Goal: Task Accomplishment & Management: Use online tool/utility

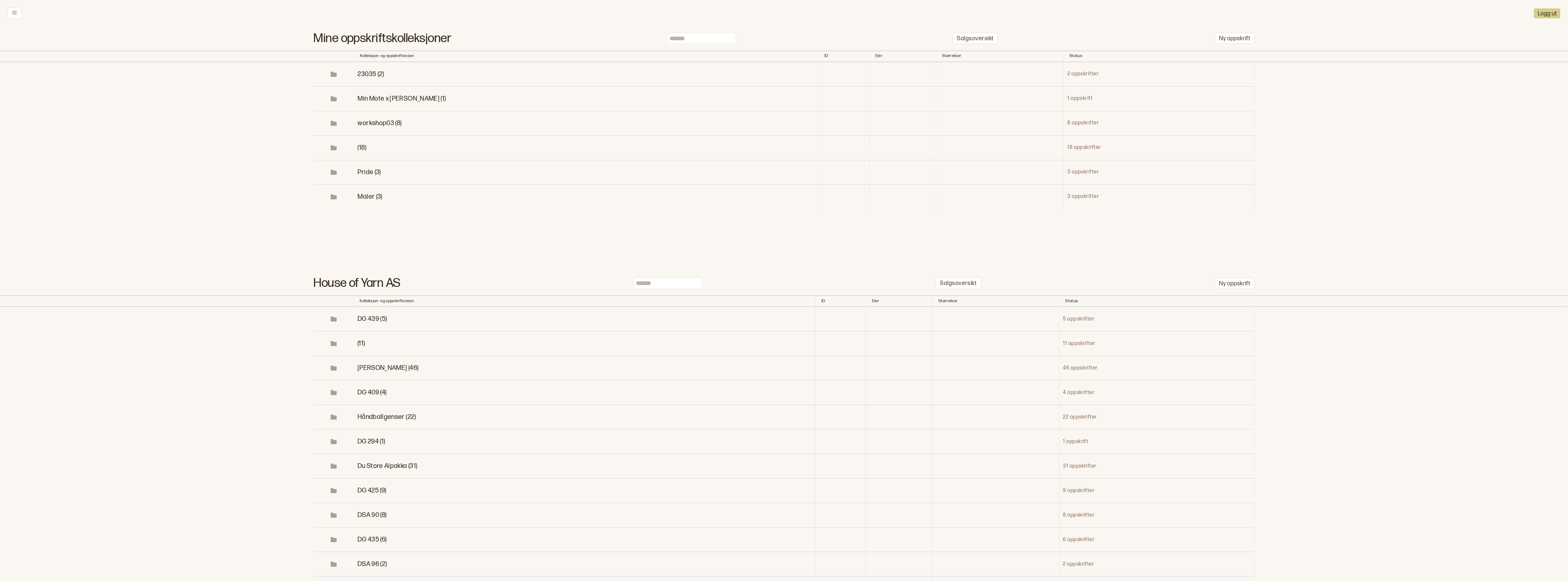
click at [388, 103] on span "Min Mote x [PERSON_NAME] (1)" at bounding box center [402, 98] width 88 height 8
click at [1236, 35] on button "Ny oppskrift" at bounding box center [1234, 38] width 40 height 12
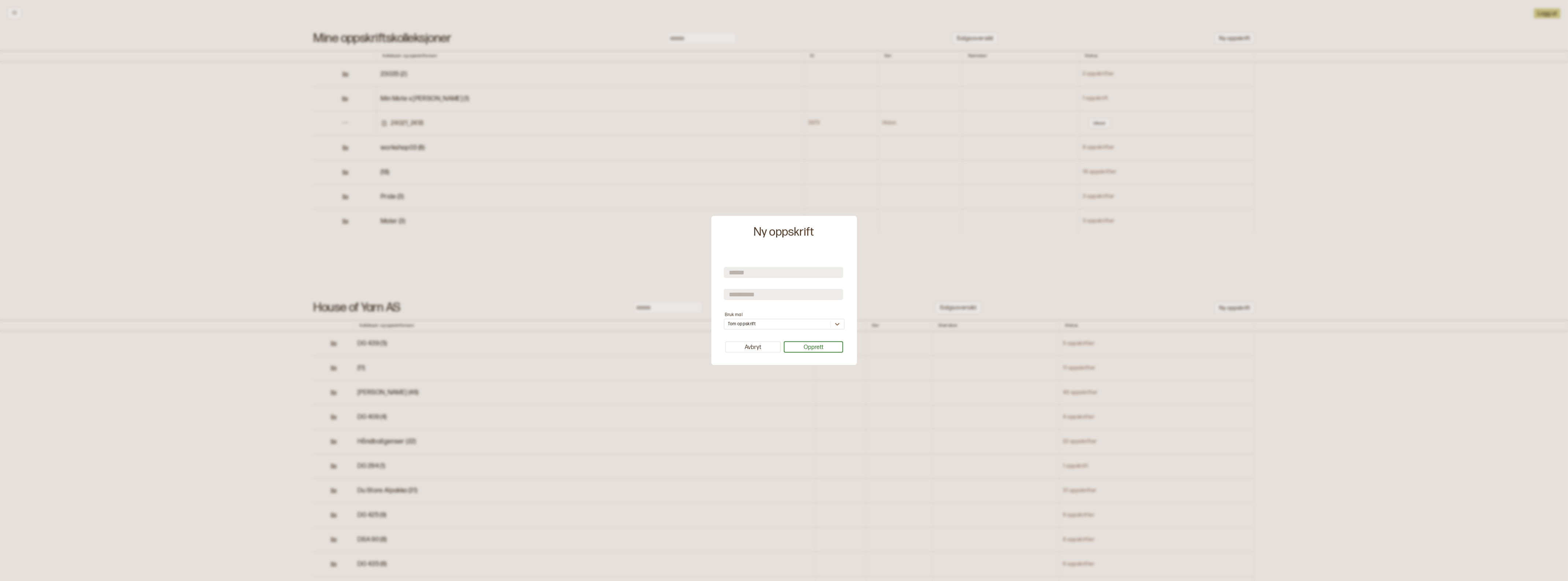
click at [761, 274] on input "text" at bounding box center [783, 272] width 119 height 11
type input "********"
click at [801, 349] on button "Opprett" at bounding box center [813, 347] width 59 height 12
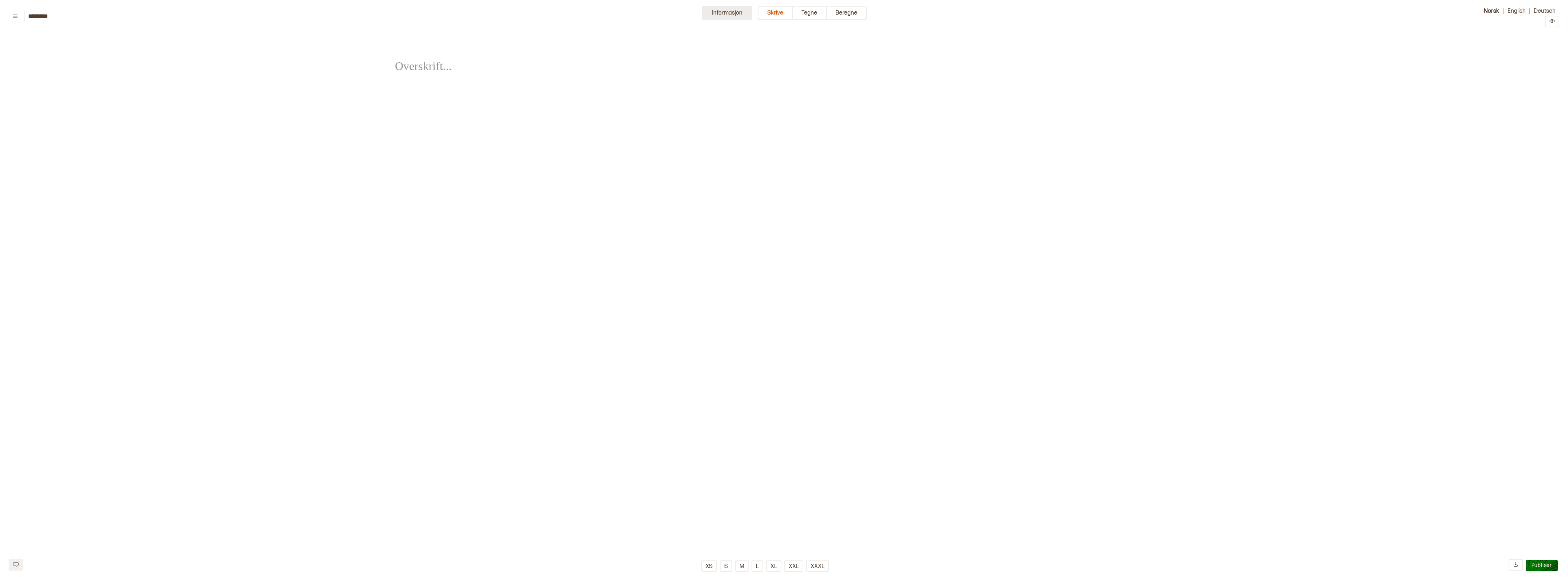
click at [722, 14] on button "Informasjon" at bounding box center [727, 13] width 49 height 14
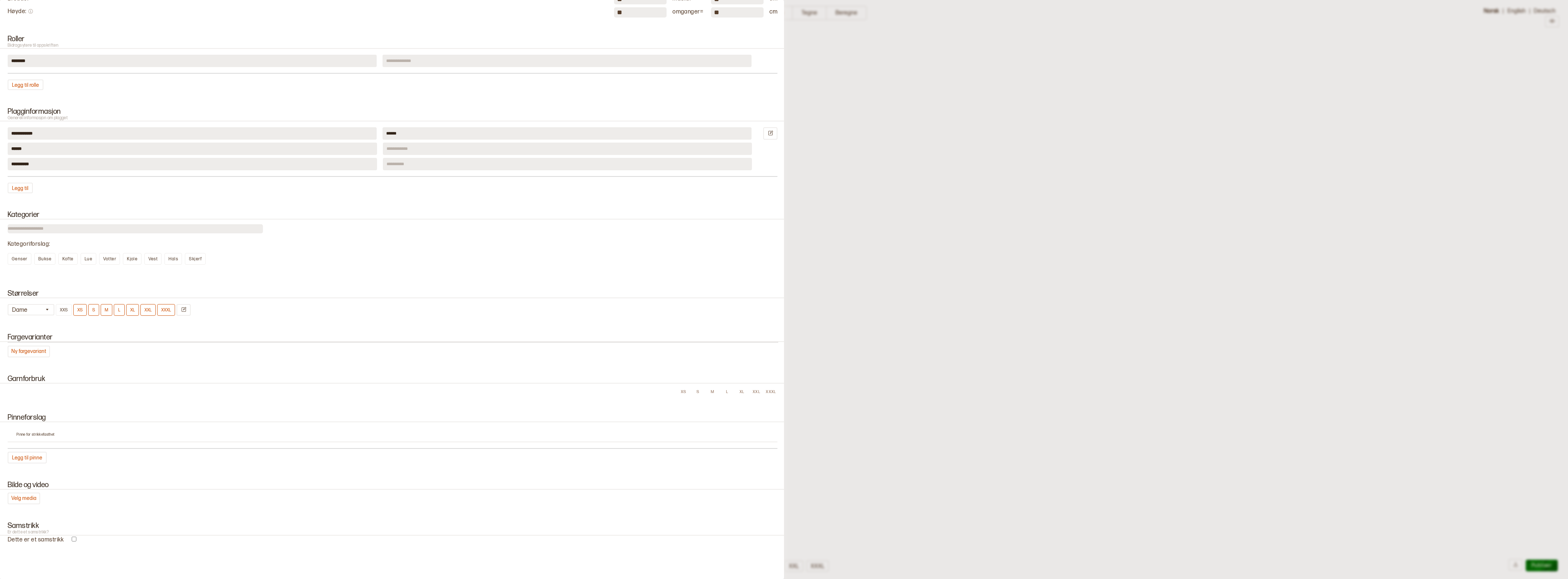
scroll to position [228, 0]
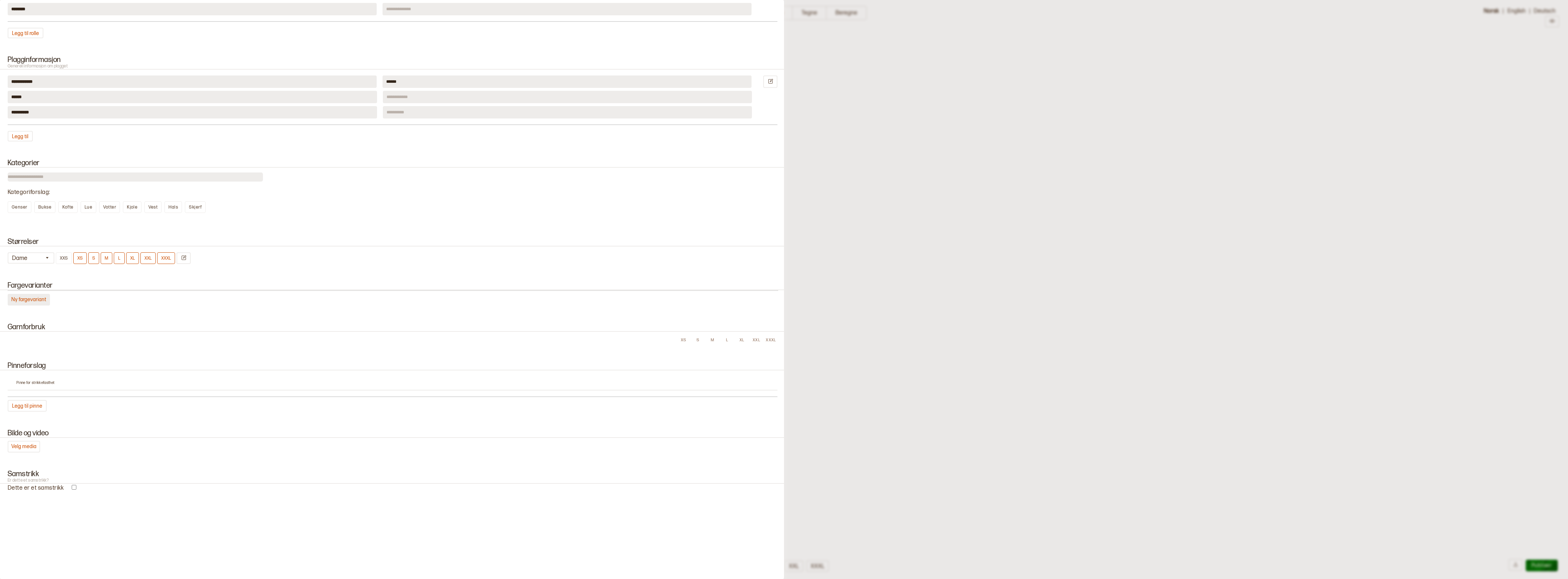
click at [26, 303] on button "Ny fargevariant" at bounding box center [29, 300] width 42 height 12
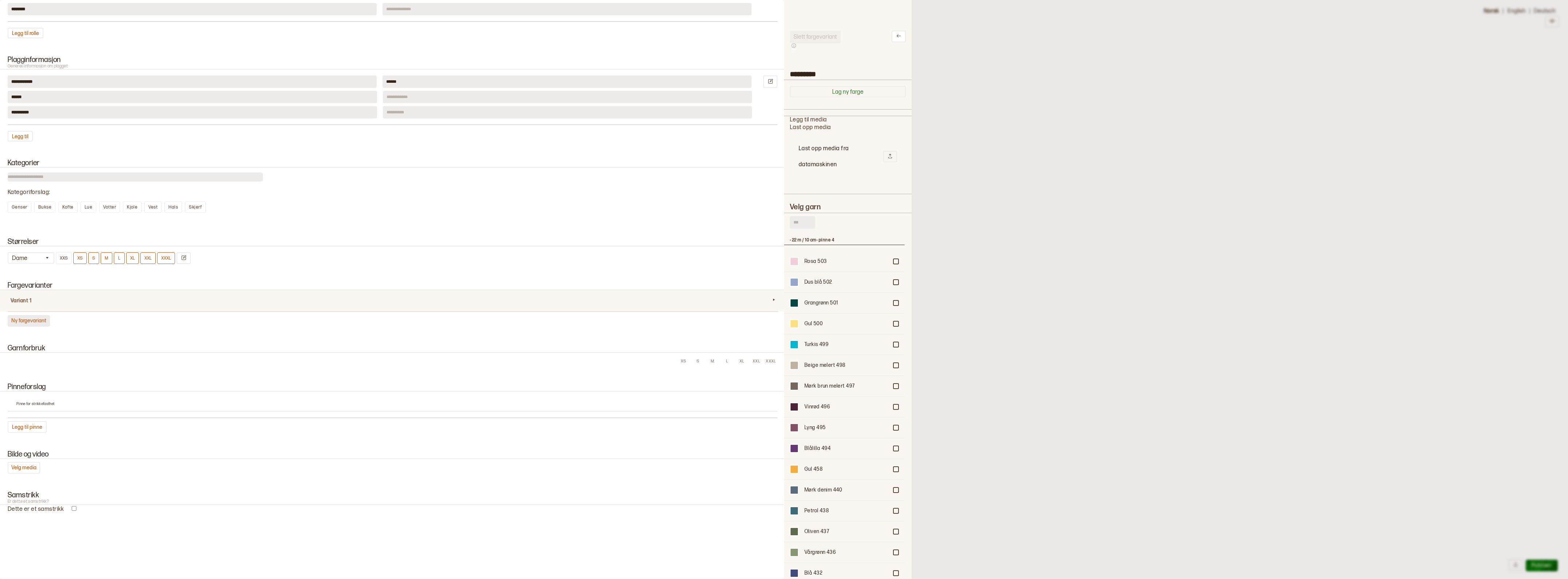
scroll to position [368, 114]
click at [799, 223] on input "text" at bounding box center [803, 222] width 26 height 12
type input "*"
type input "*****"
click at [894, 426] on div at bounding box center [895, 427] width 4 height 4
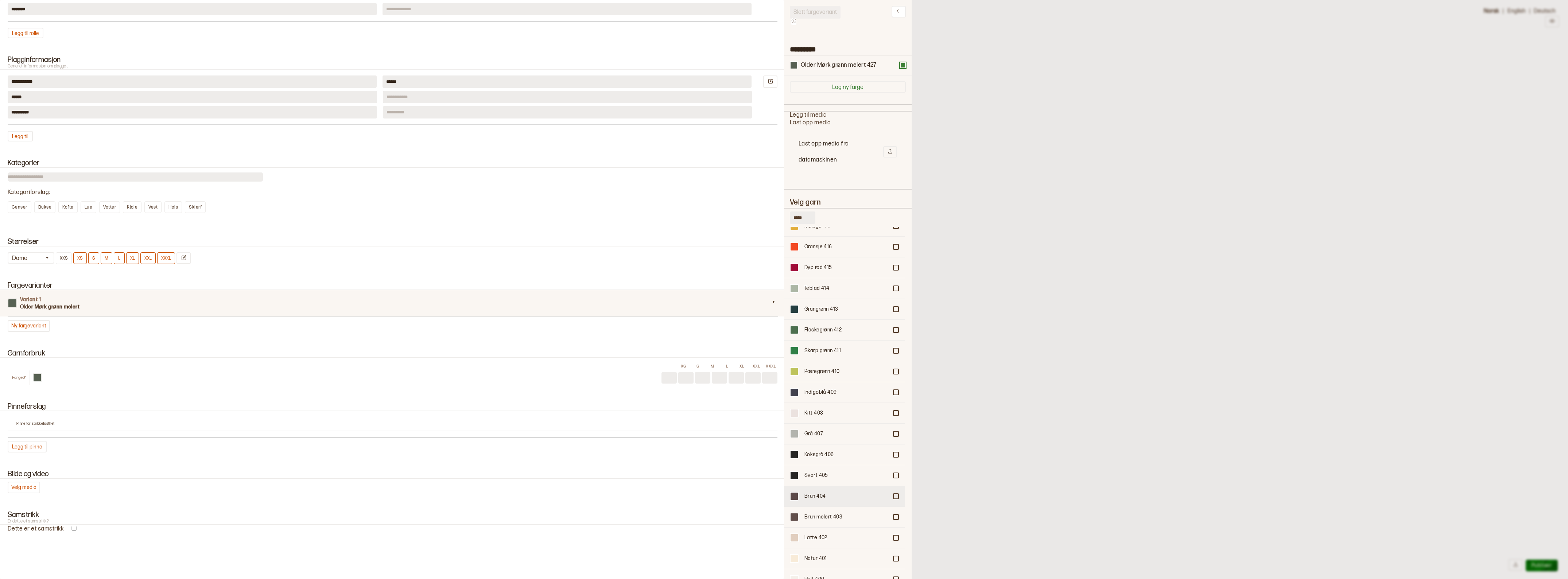
scroll to position [37, 0]
click at [892, 557] on div "Hvit 400" at bounding box center [844, 567] width 121 height 21
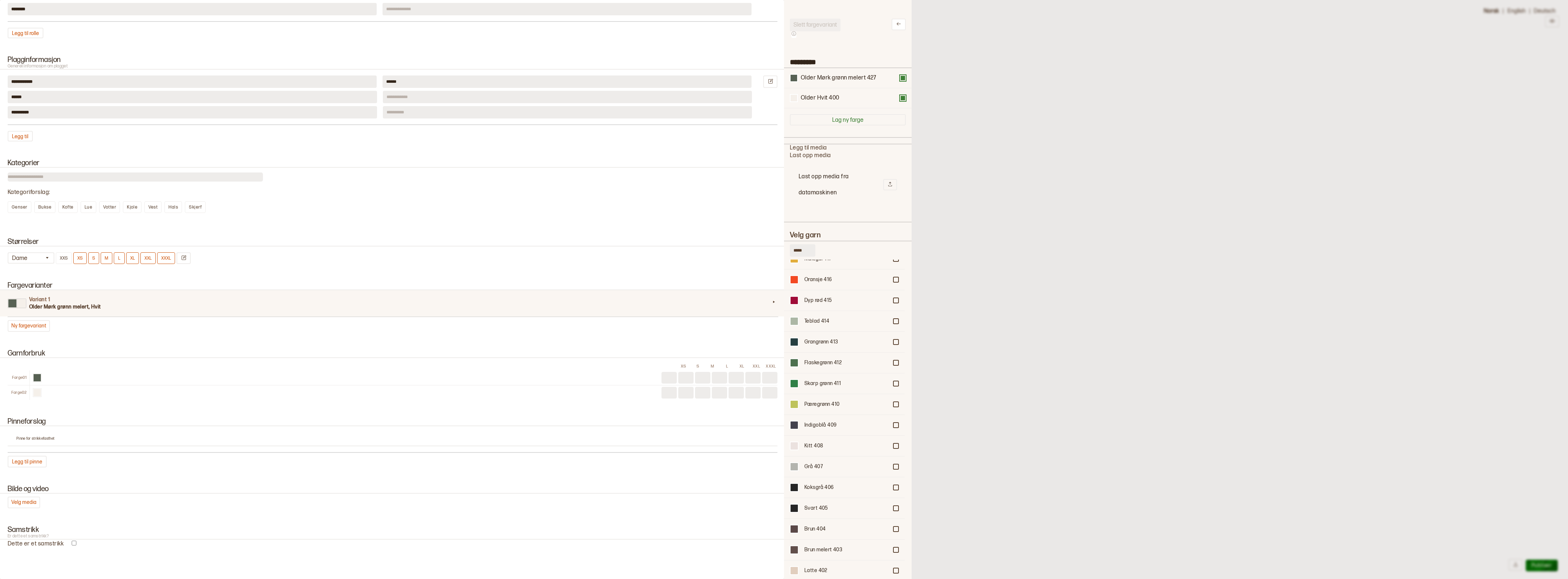
scroll to position [0, 0]
click at [896, 34] on icon at bounding box center [898, 36] width 5 height 5
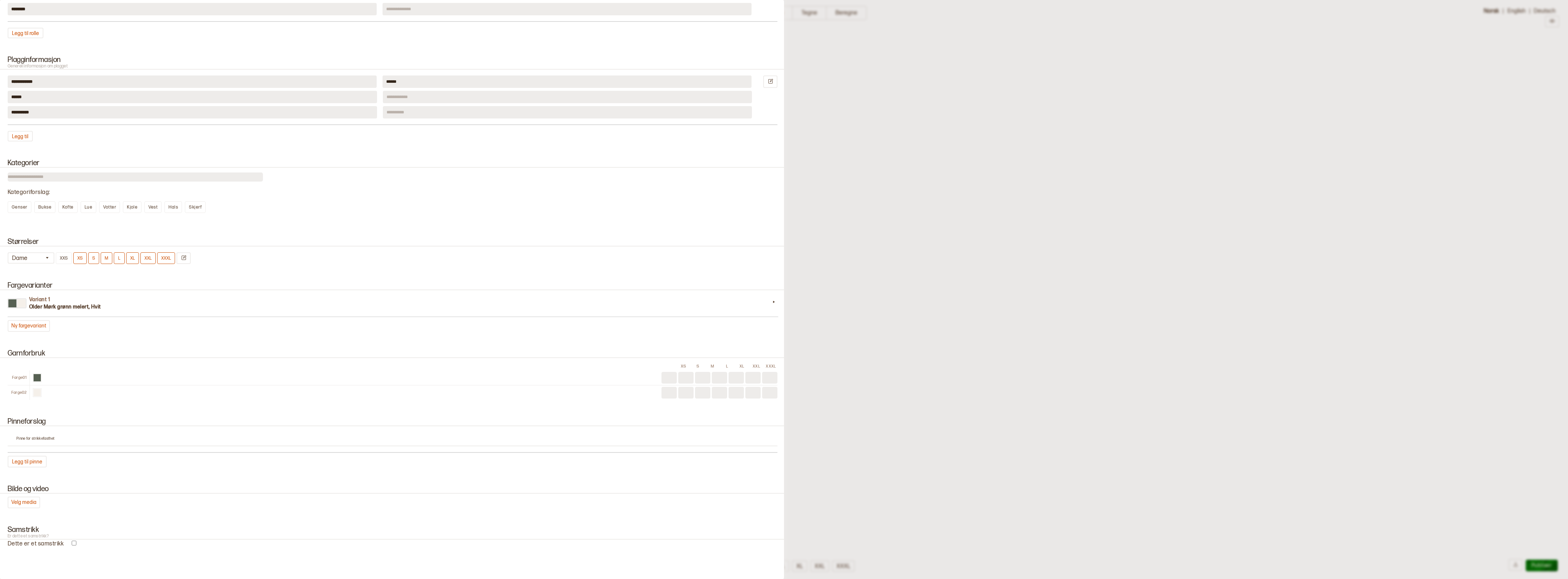
click at [865, 88] on div at bounding box center [784, 289] width 1568 height 579
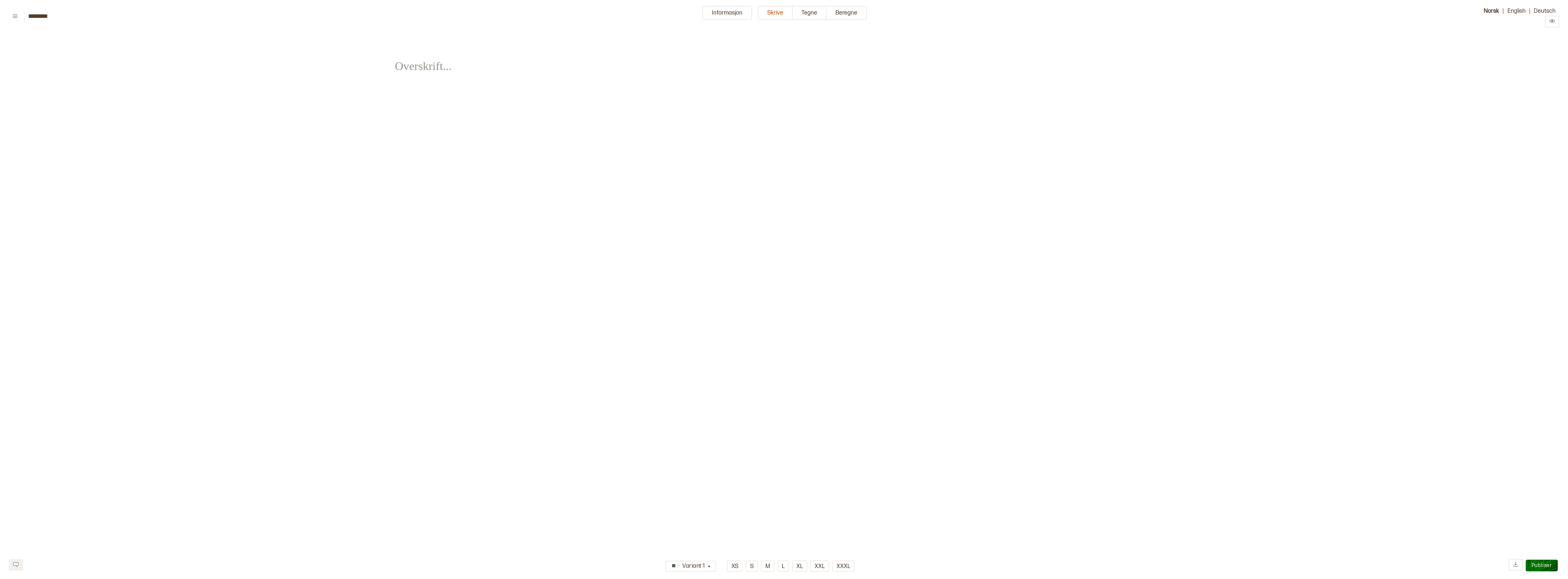
click at [735, 13] on button "Informasjon" at bounding box center [727, 13] width 49 height 14
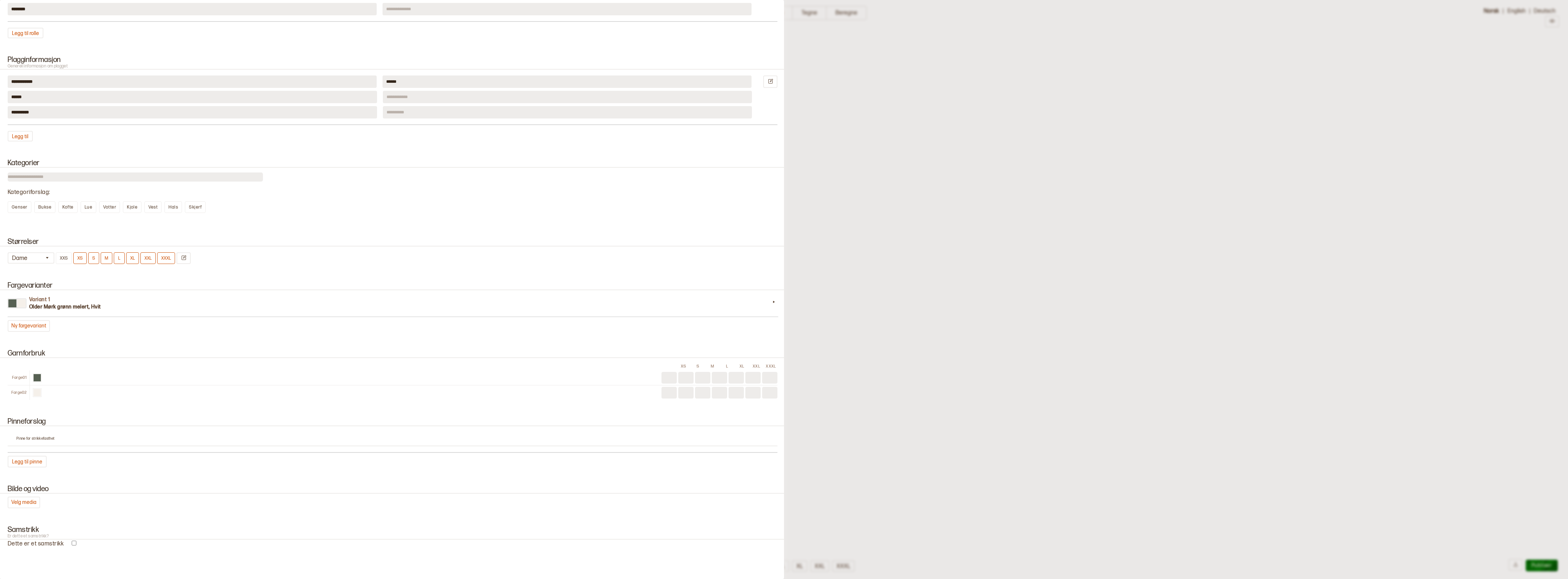
drag, startPoint x: 897, startPoint y: 60, endPoint x: 886, endPoint y: 58, distance: 11.2
click at [897, 60] on div at bounding box center [784, 289] width 1568 height 579
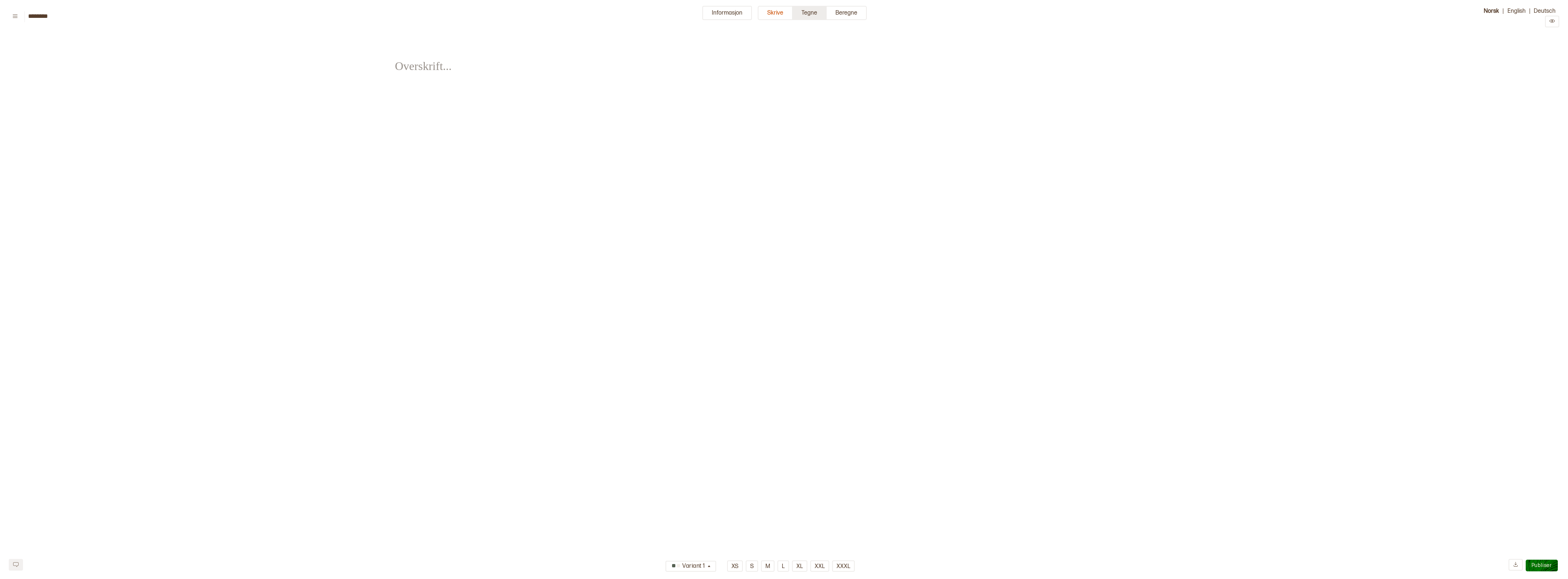
click at [803, 10] on button "Tegne" at bounding box center [810, 13] width 34 height 14
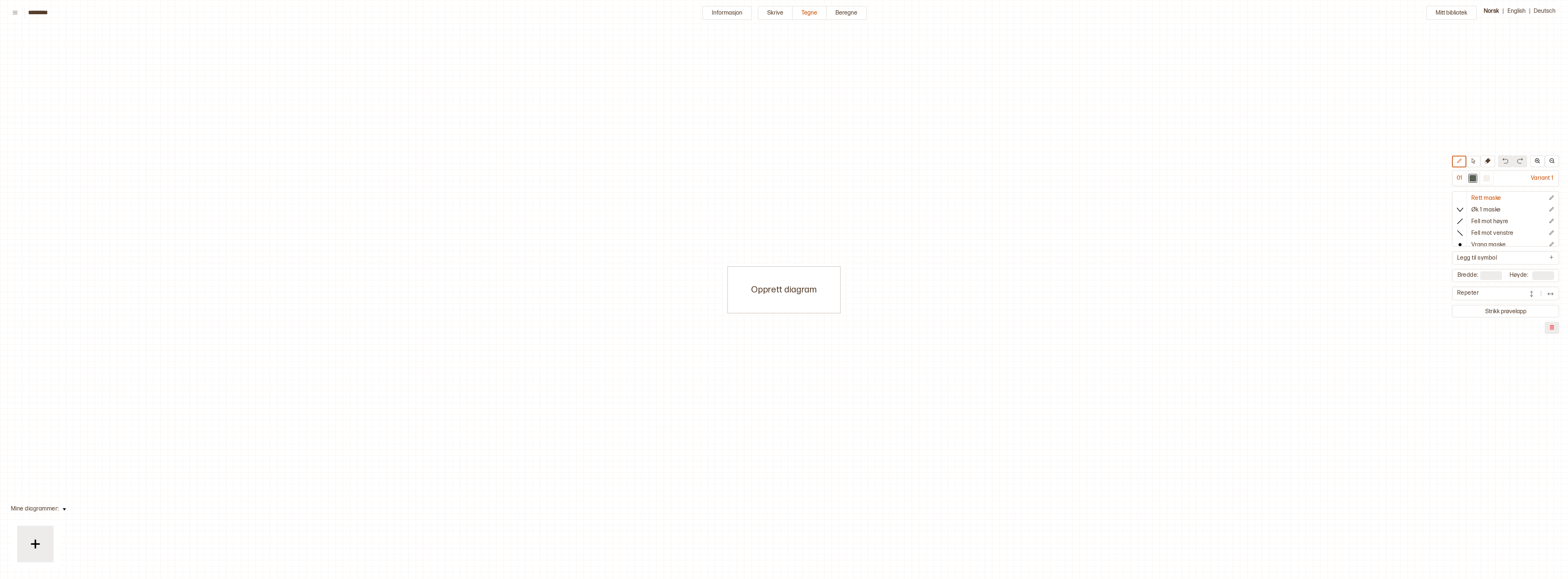
scroll to position [4, 4]
click at [788, 281] on div "Opprett diagram" at bounding box center [780, 286] width 113 height 47
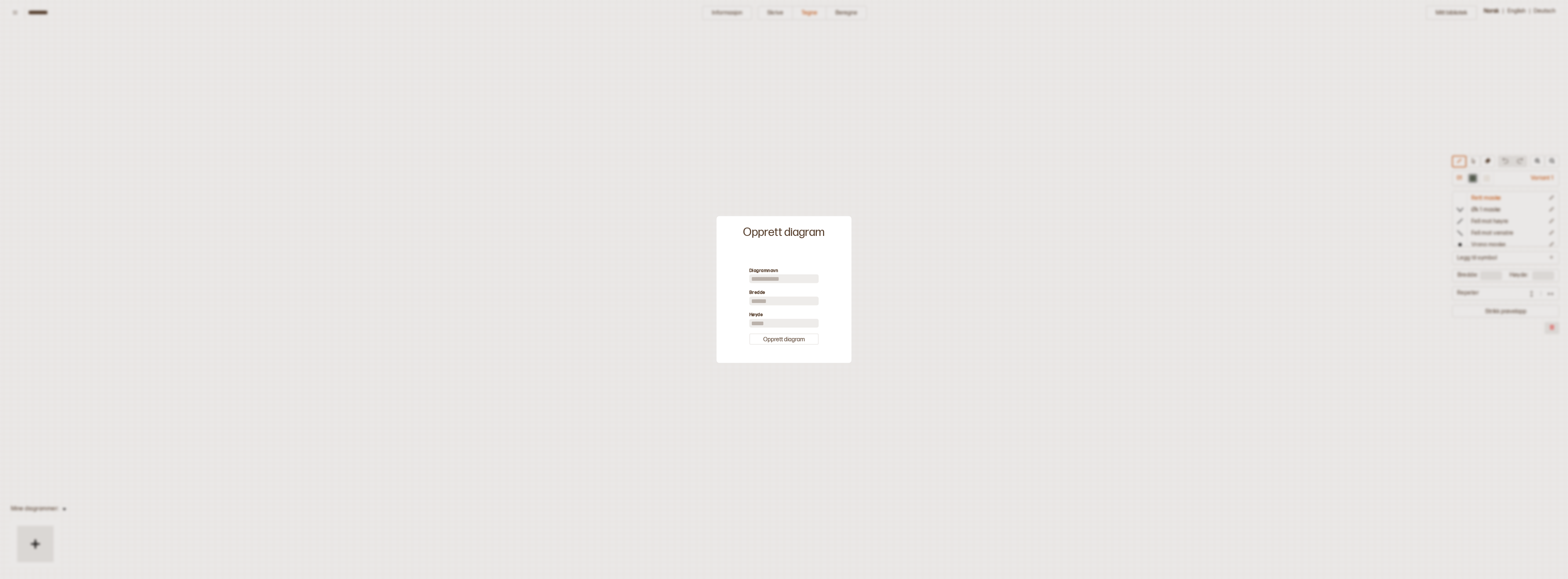
drag, startPoint x: 770, startPoint y: 300, endPoint x: 712, endPoint y: 299, distance: 58.0
click at [712, 299] on body "**********" at bounding box center [784, 289] width 1568 height 579
type input "**"
drag, startPoint x: 759, startPoint y: 324, endPoint x: 745, endPoint y: 323, distance: 14.0
click at [745, 323] on div "Diagramnavn Bredde ** Høyde ** Opprett diagram" at bounding box center [784, 306] width 128 height 107
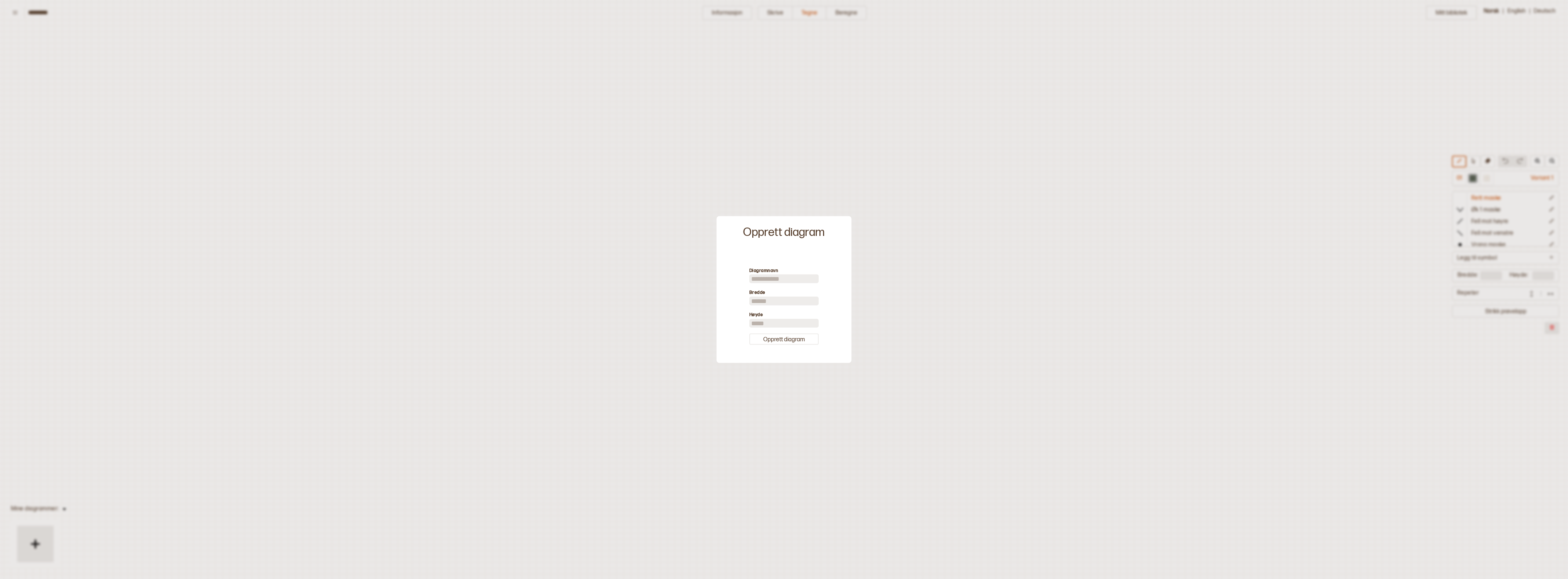
type input "**"
click at [776, 342] on button "Opprett diagram" at bounding box center [784, 339] width 69 height 12
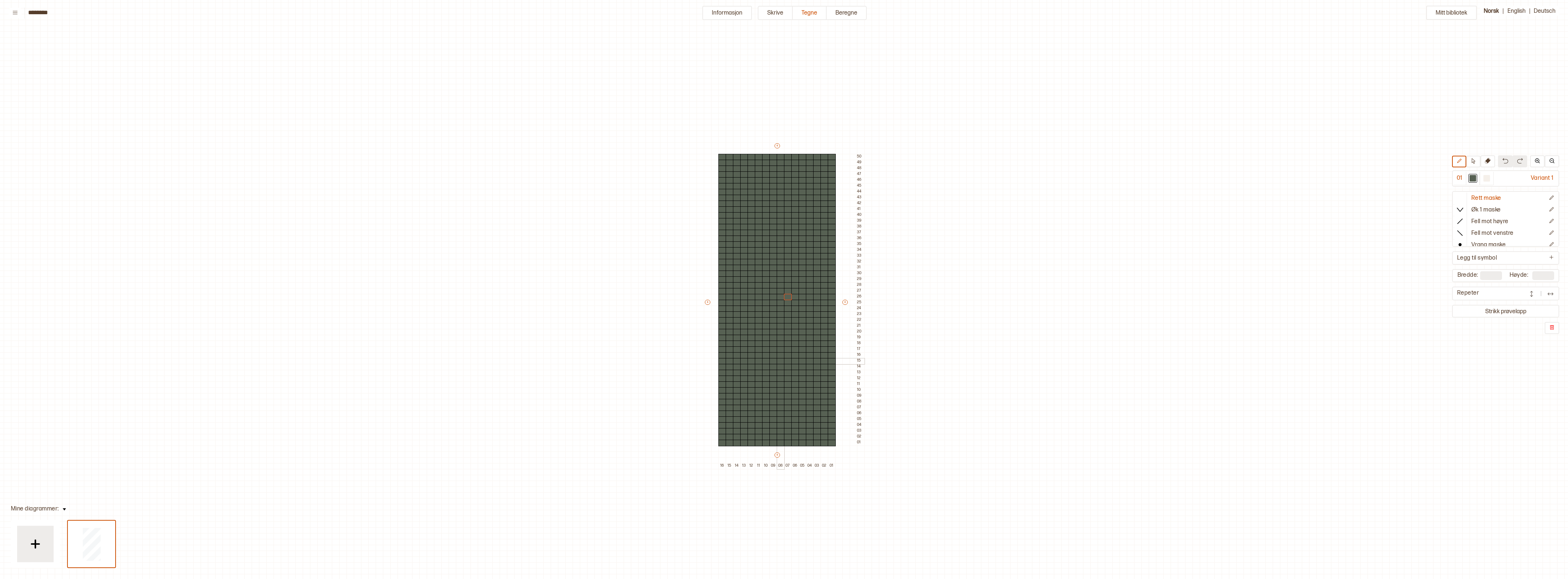
type input "**"
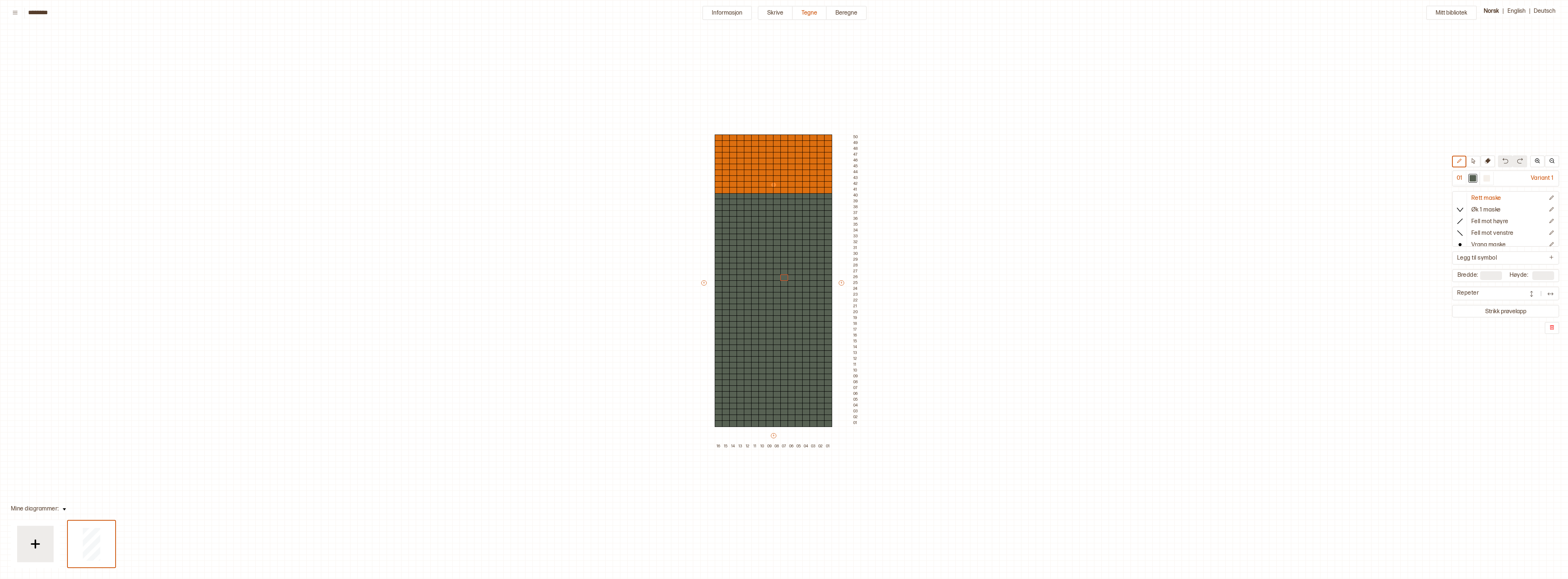
type input "**"
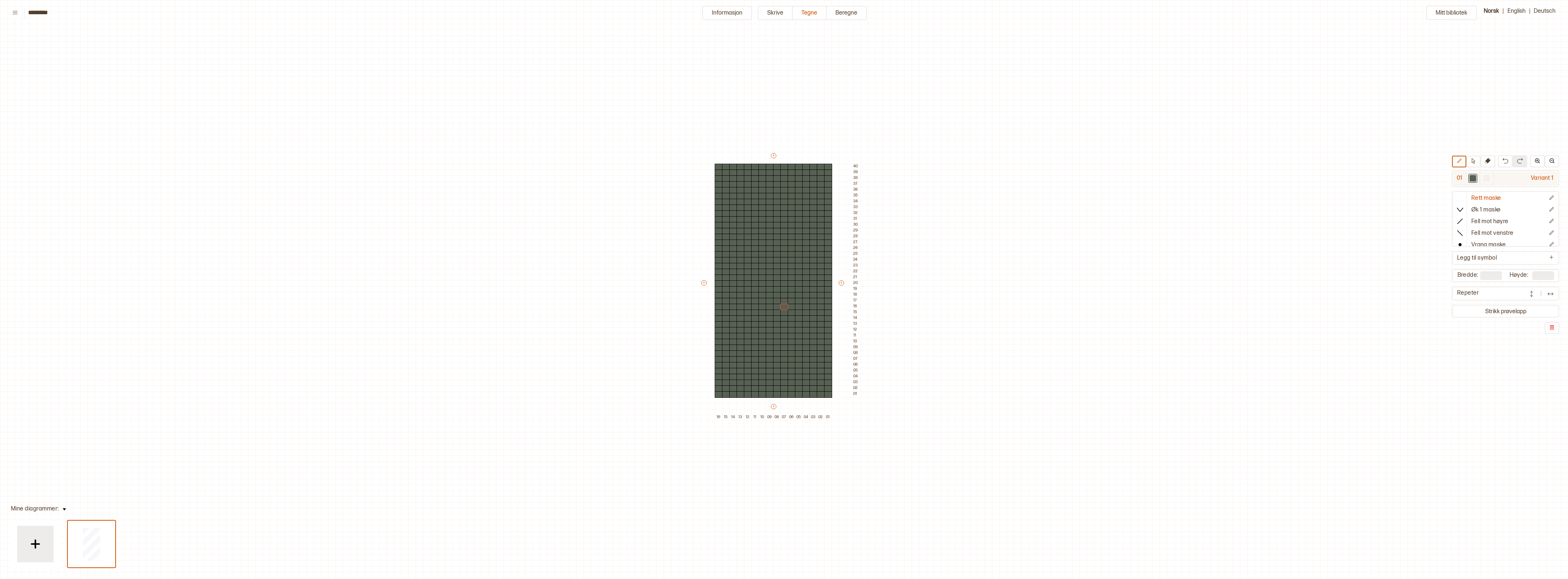
click at [1490, 178] on div at bounding box center [1486, 178] width 7 height 7
drag, startPoint x: 771, startPoint y: 382, endPoint x: 770, endPoint y: 377, distance: 5.1
click at [770, 377] on div "+ + + + 16 15 14 13 12 11 10 09 08 07 06 05 04 03 02 01 40 39 38 37 36 35 34 33…" at bounding box center [780, 286] width 161 height 268
drag, startPoint x: 829, startPoint y: 382, endPoint x: 830, endPoint y: 365, distance: 17.0
click at [830, 365] on div "+ + + + 16 15 14 13 12 11 10 09 08 07 06 05 04 03 02 01 40 39 38 37 36 35 34 33…" at bounding box center [780, 286] width 161 height 268
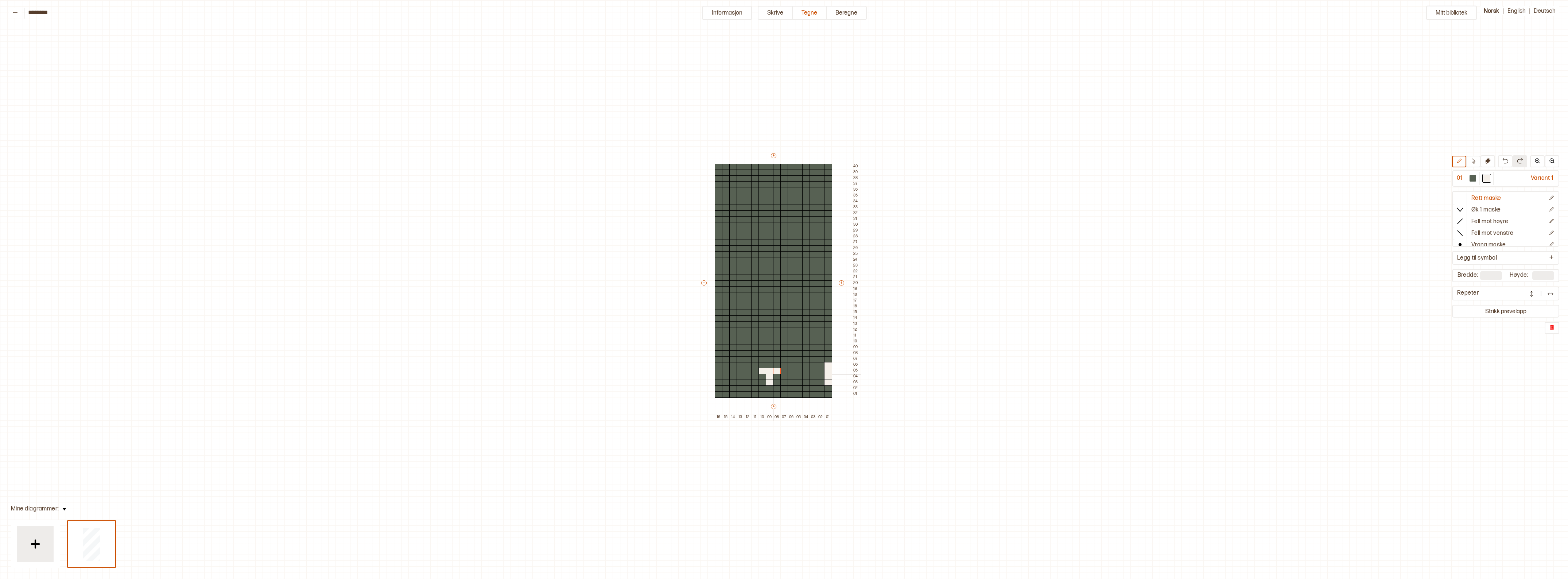
drag, startPoint x: 761, startPoint y: 371, endPoint x: 775, endPoint y: 371, distance: 14.0
click at [775, 371] on div "+ + + + 16 15 14 13 12 11 10 09 08 07 06 05 04 03 02 01 40 39 38 37 36 35 34 33…" at bounding box center [780, 286] width 161 height 268
drag, startPoint x: 756, startPoint y: 365, endPoint x: 783, endPoint y: 364, distance: 27.0
click at [783, 364] on div "+ + + + 16 15 14 13 12 11 10 09 08 07 06 05 04 03 02 01 40 39 38 37 36 35 34 33…" at bounding box center [780, 286] width 161 height 268
drag, startPoint x: 747, startPoint y: 360, endPoint x: 761, endPoint y: 359, distance: 14.0
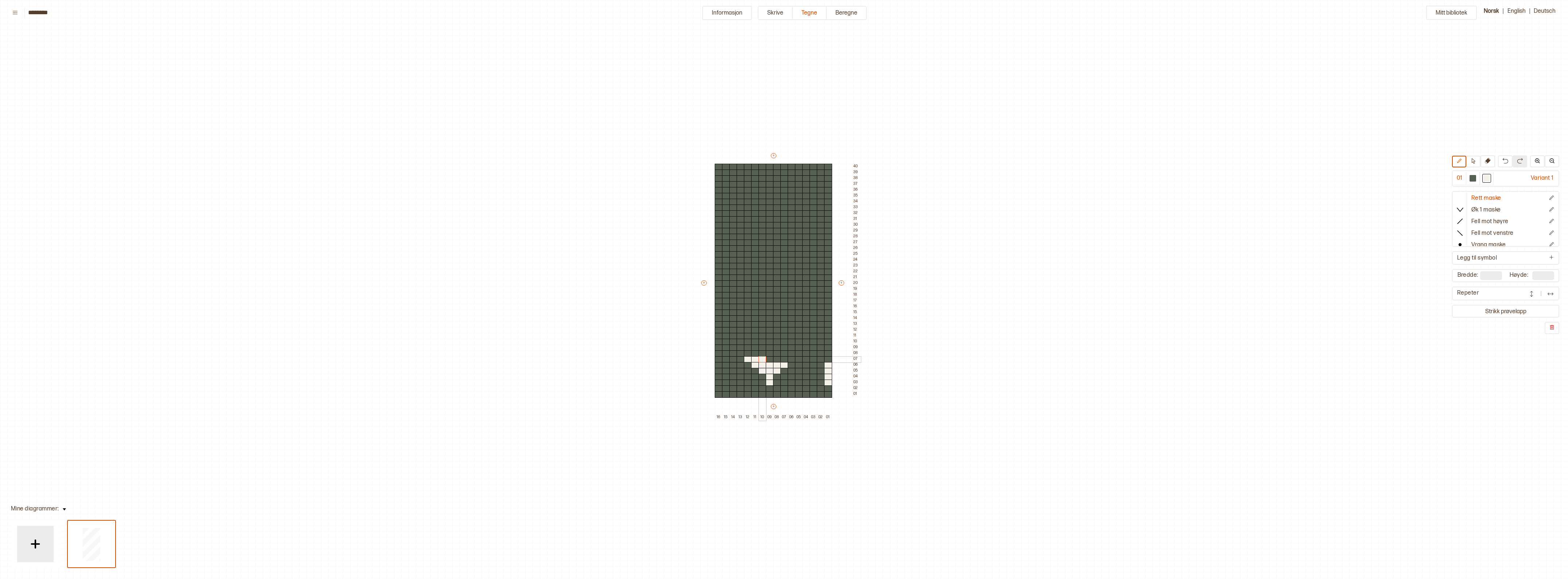
click at [761, 359] on div "+ + + + 16 15 14 13 12 11 10 09 08 07 06 05 04 03 02 01 40 39 38 37 36 35 34 33…" at bounding box center [780, 286] width 161 height 268
drag, startPoint x: 775, startPoint y: 358, endPoint x: 790, endPoint y: 358, distance: 15.0
click at [790, 358] on div "+ + + + 16 15 14 13 12 11 10 09 08 07 06 05 04 03 02 01 40 39 38 37 36 35 34 33…" at bounding box center [780, 286] width 161 height 268
drag, startPoint x: 740, startPoint y: 354, endPoint x: 755, endPoint y: 354, distance: 15.0
click at [755, 354] on div "+ + + + 16 15 14 13 12 11 10 09 08 07 06 05 04 03 02 01 40 39 38 37 36 35 34 33…" at bounding box center [780, 286] width 161 height 268
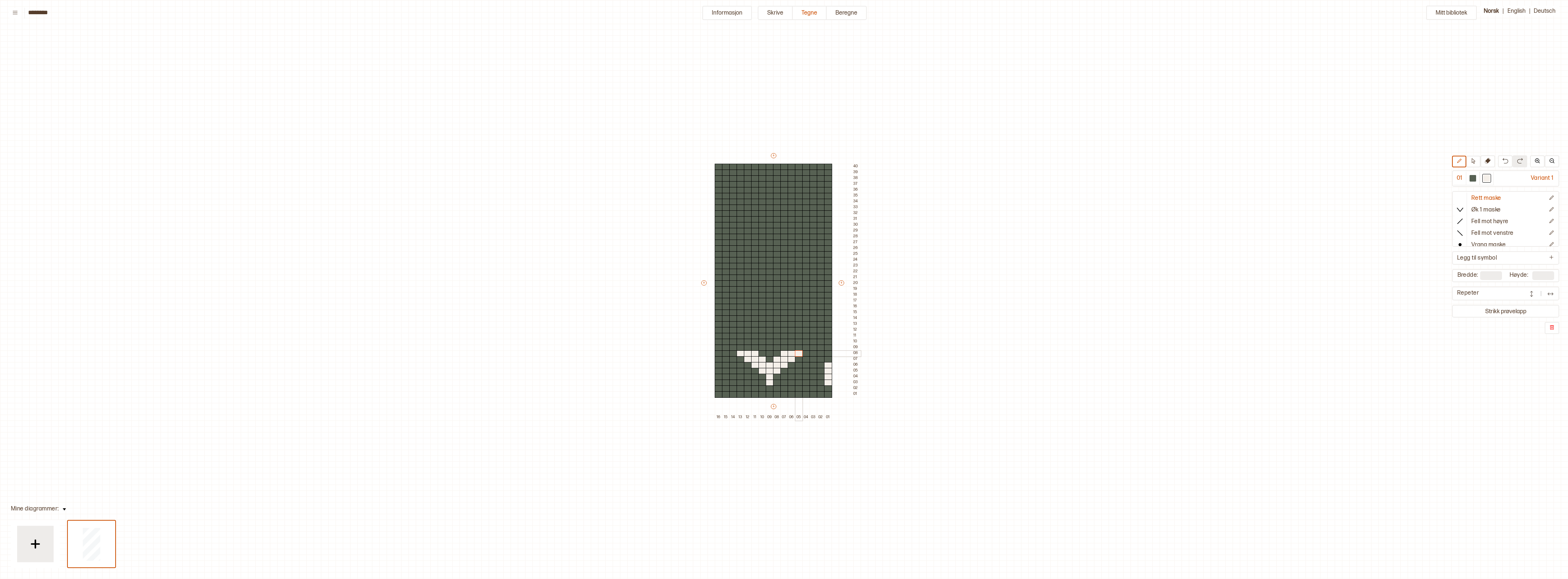
drag, startPoint x: 785, startPoint y: 353, endPoint x: 799, endPoint y: 353, distance: 14.0
click at [799, 353] on div "+ + + + 16 15 14 13 12 11 10 09 08 07 06 05 04 03 02 01 40 39 38 37 36 35 34 33…" at bounding box center [780, 286] width 161 height 268
drag, startPoint x: 792, startPoint y: 348, endPoint x: 803, endPoint y: 347, distance: 11.0
click at [803, 347] on div "+ + + + 16 15 14 13 12 11 10 09 08 07 06 05 04 03 02 01 40 39 38 37 36 35 34 33…" at bounding box center [780, 286] width 161 height 268
drag, startPoint x: 747, startPoint y: 348, endPoint x: 733, endPoint y: 347, distance: 14.0
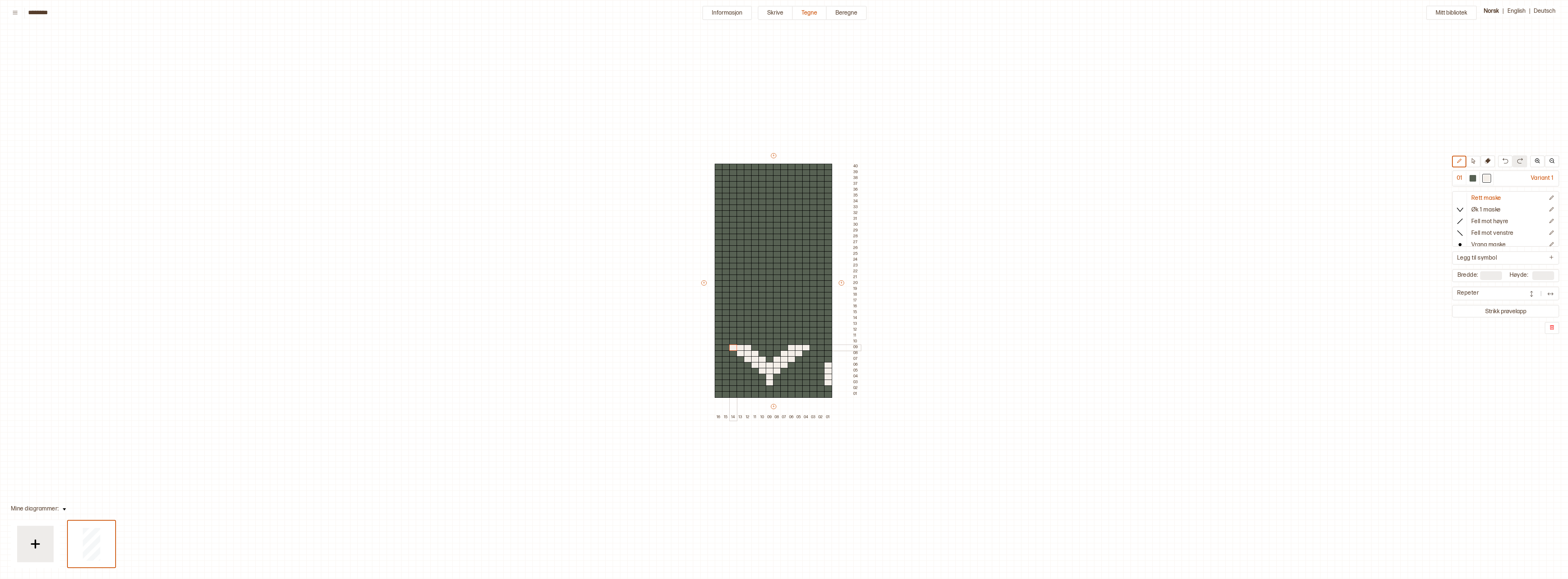
click at [733, 347] on div "+ + + + 16 15 14 13 12 11 10 09 08 07 06 05 04 03 02 01 40 39 38 37 36 35 34 33…" at bounding box center [780, 286] width 161 height 268
click at [771, 353] on div at bounding box center [769, 354] width 8 height 7
drag, startPoint x: 765, startPoint y: 346, endPoint x: 775, endPoint y: 345, distance: 10.0
click at [775, 345] on div "+ + + + 16 15 14 13 12 11 10 09 08 07 06 05 04 03 02 01 40 39 38 37 36 35 34 33…" at bounding box center [780, 286] width 161 height 268
drag, startPoint x: 756, startPoint y: 341, endPoint x: 784, endPoint y: 341, distance: 28.0
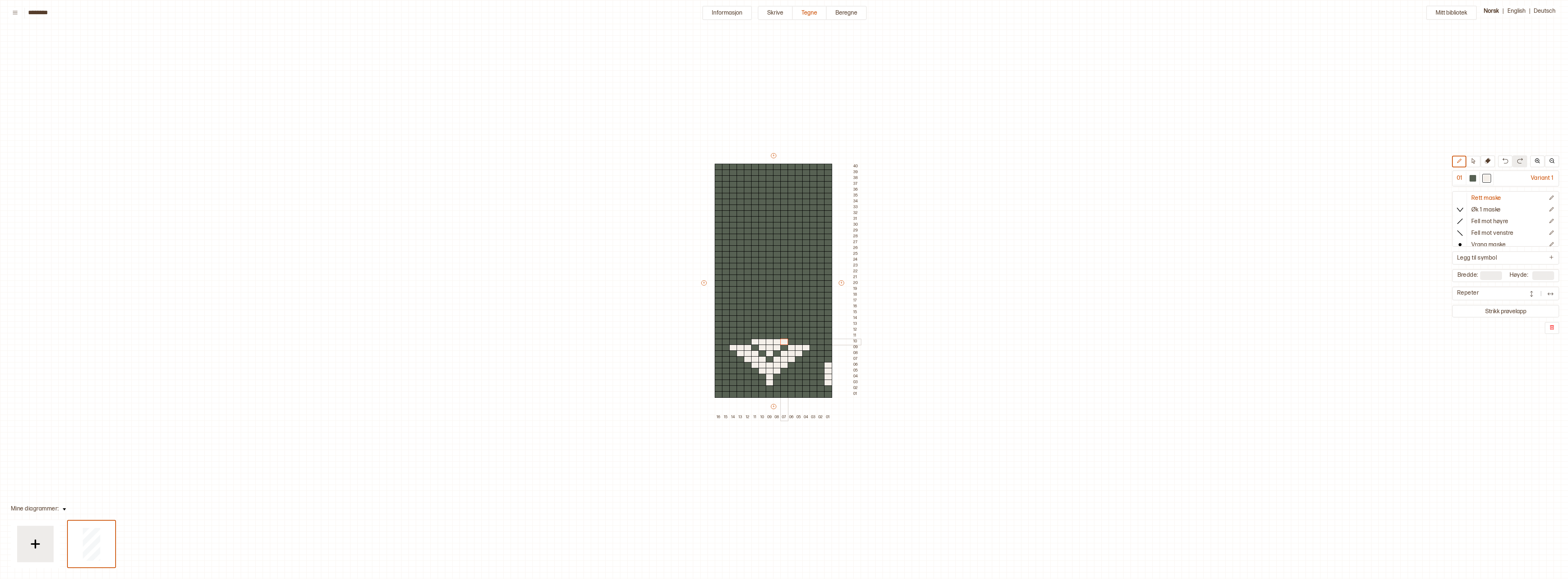
click at [784, 341] on div "+ + + + 16 15 14 13 12 11 10 09 08 07 06 05 04 03 02 01 40 39 38 37 36 35 34 33…" at bounding box center [780, 286] width 161 height 268
drag, startPoint x: 799, startPoint y: 341, endPoint x: 811, endPoint y: 341, distance: 12.0
click at [811, 341] on div "+ + + + 16 15 14 13 12 11 10 09 08 07 06 05 04 03 02 01 40 39 38 37 36 35 34 33…" at bounding box center [780, 286] width 161 height 268
drag, startPoint x: 741, startPoint y: 342, endPoint x: 726, endPoint y: 340, distance: 15.1
click at [726, 340] on div "+ + + + 16 15 14 13 12 11 10 09 08 07 06 05 04 03 02 01 40 39 38 37 36 35 34 33…" at bounding box center [780, 286] width 161 height 268
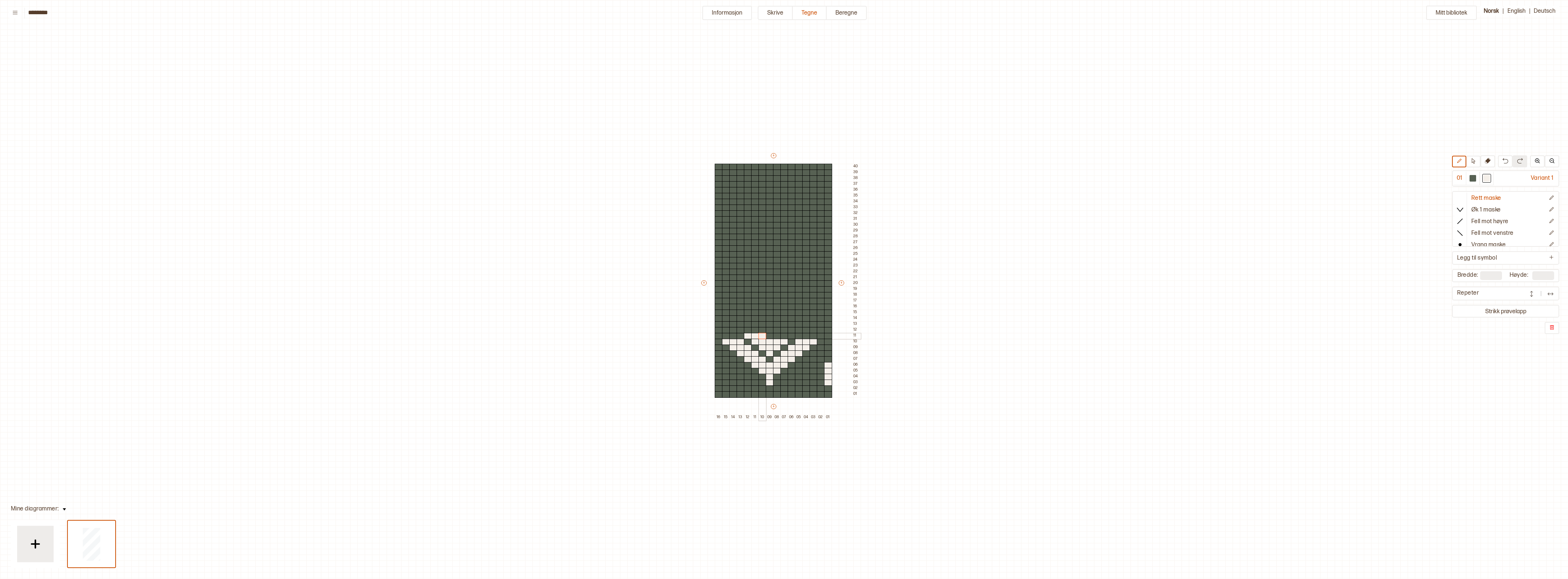
drag, startPoint x: 747, startPoint y: 335, endPoint x: 763, endPoint y: 334, distance: 16.0
click at [763, 334] on div "+ + + + 16 15 14 13 12 11 10 09 08 07 06 05 04 03 02 01 40 39 38 37 36 35 34 33…" at bounding box center [780, 286] width 161 height 268
drag, startPoint x: 777, startPoint y: 335, endPoint x: 792, endPoint y: 336, distance: 15.0
click at [791, 336] on div "+ + + + 16 15 14 13 12 11 10 09 08 07 06 05 04 03 02 01 40 39 38 37 36 35 34 33…" at bounding box center [780, 286] width 161 height 268
drag, startPoint x: 807, startPoint y: 336, endPoint x: 819, endPoint y: 335, distance: 12.0
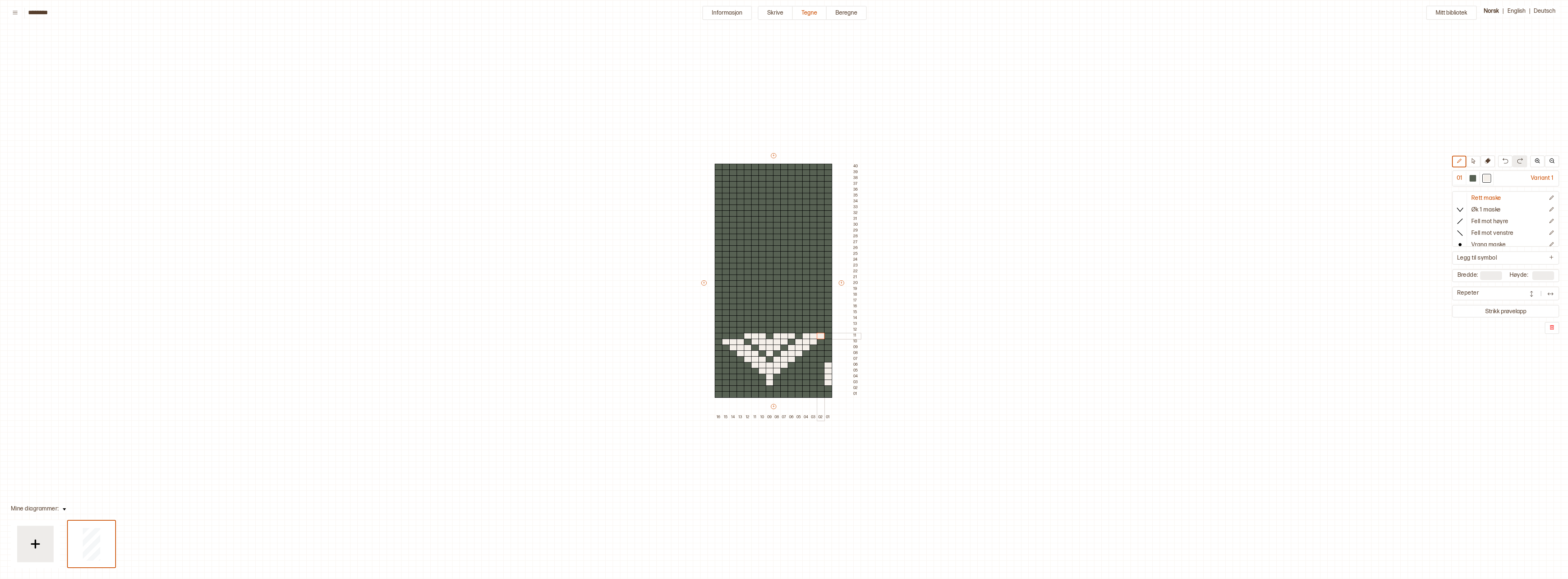
click at [819, 335] on div "+ + + + 16 15 14 13 12 11 10 09 08 07 06 05 04 03 02 01 40 39 38 37 36 35 34 33…" at bounding box center [780, 286] width 161 height 268
drag, startPoint x: 732, startPoint y: 334, endPoint x: 718, endPoint y: 335, distance: 14.0
click at [718, 335] on div "+ + + + 16 15 14 13 12 11 10 09 08 07 06 05 04 03 02 01 40 39 38 37 36 35 34 33…" at bounding box center [780, 286] width 161 height 268
click at [1476, 179] on div at bounding box center [1472, 178] width 7 height 7
click at [719, 335] on div at bounding box center [718, 336] width 8 height 7
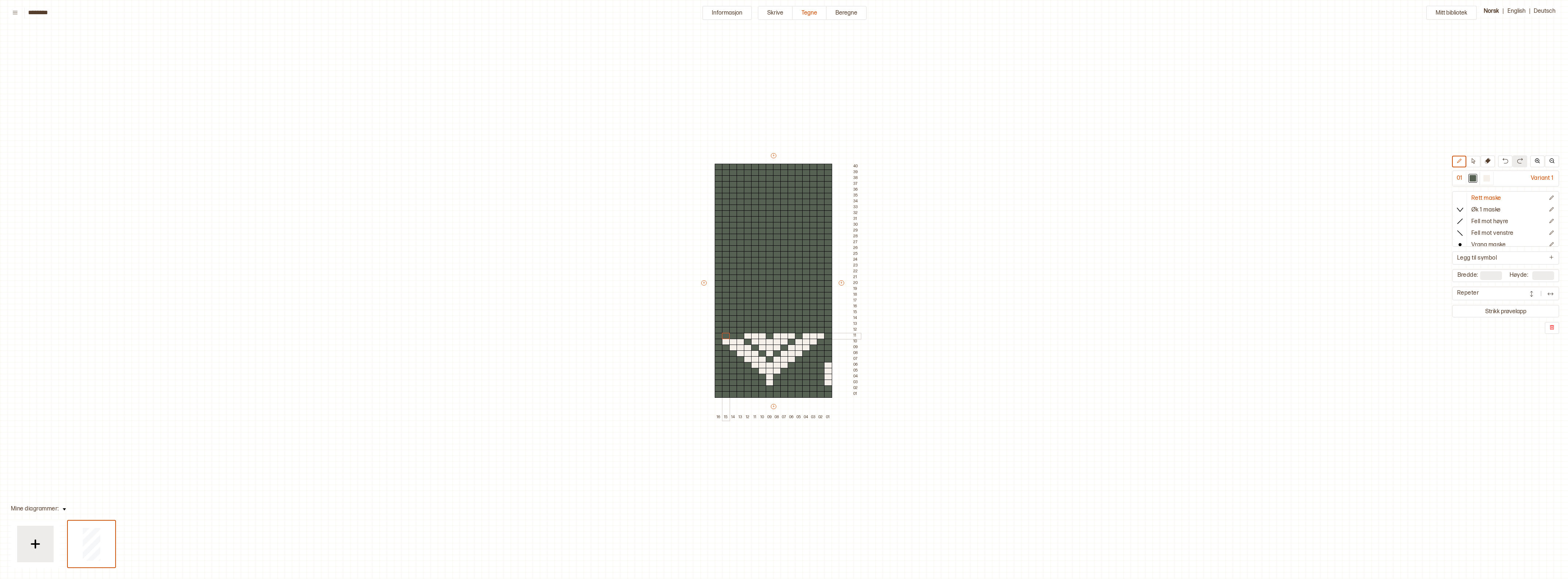
drag, startPoint x: 732, startPoint y: 336, endPoint x: 724, endPoint y: 336, distance: 8.0
click at [724, 336] on div "+ + + + 16 15 14 13 12 11 10 09 08 07 06 05 04 03 02 01 40 39 38 37 36 35 34 33…" at bounding box center [780, 286] width 161 height 268
drag, startPoint x: 808, startPoint y: 336, endPoint x: 824, endPoint y: 335, distance: 16.0
click at [824, 335] on div "+ + + + 16 15 14 13 12 11 10 09 08 07 06 05 04 03 02 01 40 39 38 37 36 35 34 33…" at bounding box center [780, 286] width 161 height 268
click at [1490, 179] on div at bounding box center [1486, 178] width 7 height 7
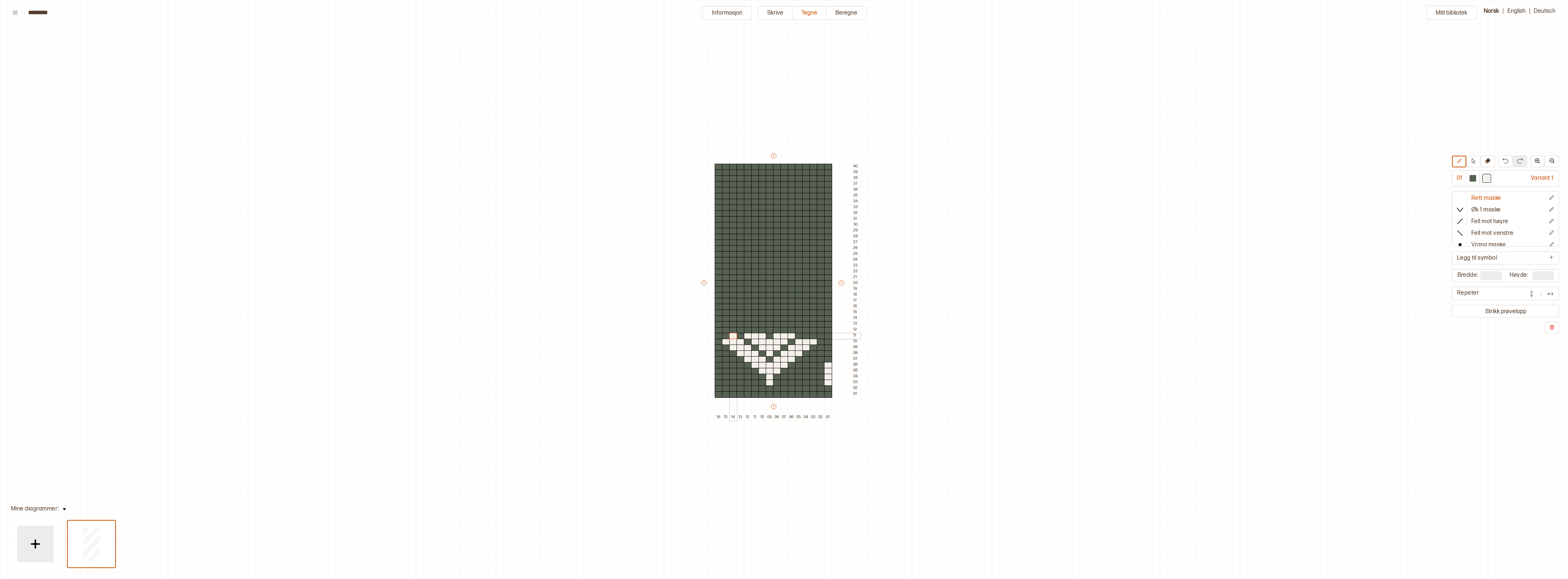
click at [732, 334] on div at bounding box center [733, 336] width 8 height 7
click at [808, 336] on div at bounding box center [806, 336] width 8 height 7
drag, startPoint x: 755, startPoint y: 329, endPoint x: 741, endPoint y: 328, distance: 14.0
click at [741, 328] on div "+ + + + 16 15 14 13 12 11 10 09 08 07 06 05 04 03 02 01 40 39 38 37 36 35 34 33…" at bounding box center [780, 286] width 161 height 268
drag, startPoint x: 784, startPoint y: 329, endPoint x: 799, endPoint y: 329, distance: 15.0
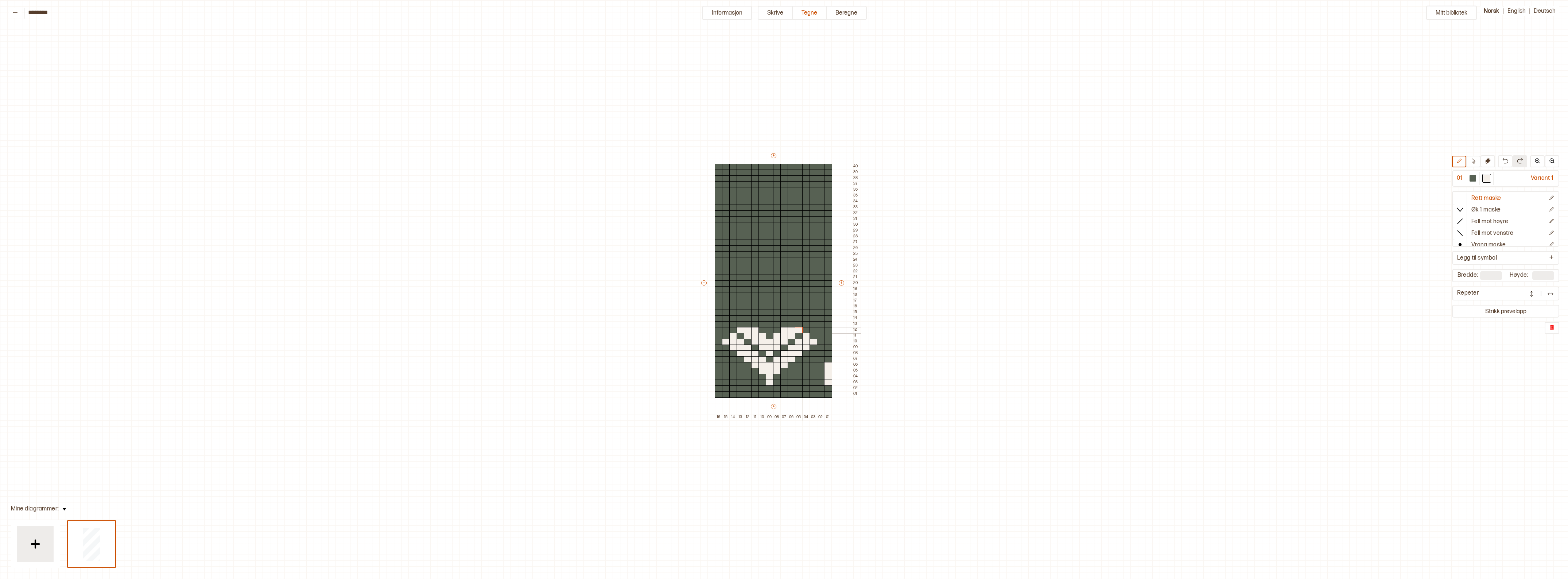
click at [799, 329] on div "+ + + + 16 15 14 13 12 11 10 09 08 07 06 05 04 03 02 01 40 39 38 37 36 35 34 33…" at bounding box center [780, 286] width 161 height 268
click at [770, 329] on div at bounding box center [769, 330] width 8 height 7
drag, startPoint x: 765, startPoint y: 324, endPoint x: 774, endPoint y: 323, distance: 9.1
click at [774, 323] on div "+ + + + 16 15 14 13 12 11 10 09 08 07 06 05 04 03 02 01 40 39 38 37 36 35 34 33…" at bounding box center [780, 286] width 161 height 268
drag, startPoint x: 754, startPoint y: 318, endPoint x: 783, endPoint y: 317, distance: 29.0
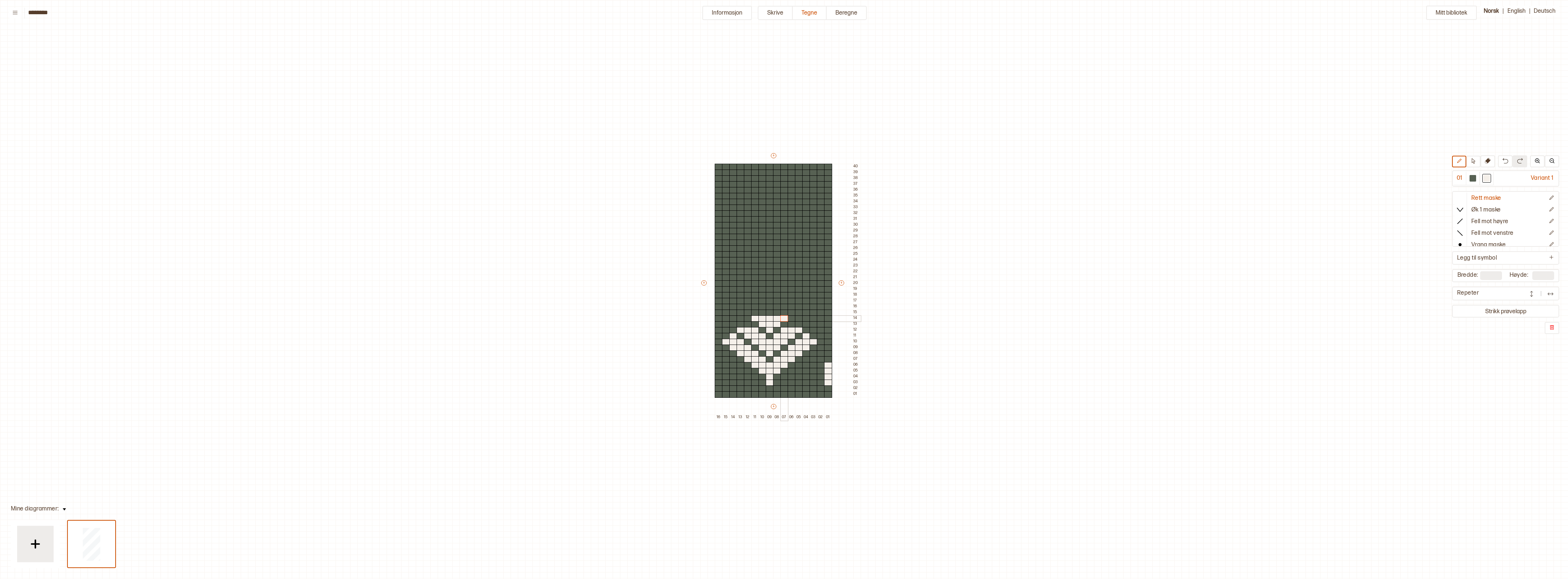
click at [783, 317] on div "+ + + + 16 15 14 13 12 11 10 09 08 07 06 05 04 03 02 01 40 39 38 37 36 35 34 33…" at bounding box center [780, 286] width 161 height 268
click at [746, 324] on div at bounding box center [747, 325] width 8 height 7
click at [791, 325] on div at bounding box center [791, 325] width 8 height 7
click at [1474, 179] on div at bounding box center [1472, 178] width 7 height 7
click at [770, 317] on div at bounding box center [769, 318] width 8 height 7
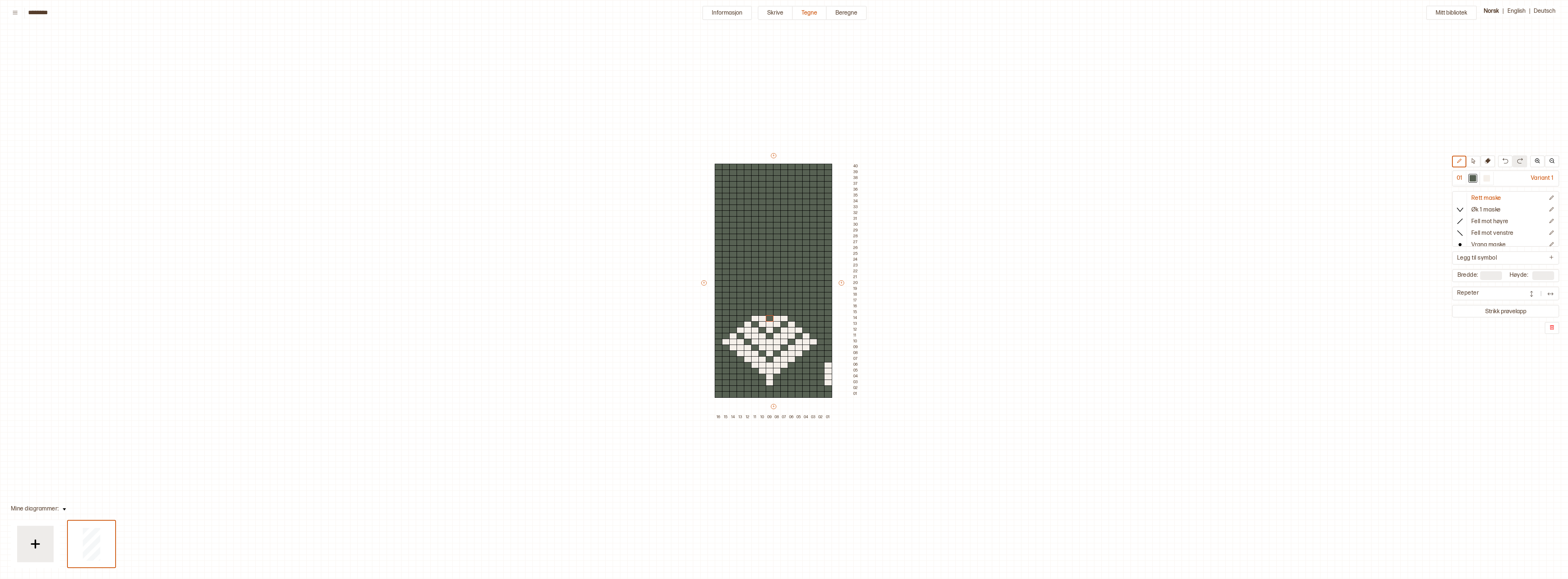
drag, startPoint x: 1491, startPoint y: 177, endPoint x: 1414, endPoint y: 191, distance: 78.3
click at [1490, 177] on div at bounding box center [1486, 178] width 7 height 7
drag, startPoint x: 741, startPoint y: 322, endPoint x: 730, endPoint y: 322, distance: 11.0
click at [730, 322] on div "+ + + + 16 15 14 13 12 11 10 09 08 07 06 05 04 03 02 01 40 39 38 37 36 35 34 33…" at bounding box center [780, 286] width 161 height 268
drag, startPoint x: 799, startPoint y: 321, endPoint x: 805, endPoint y: 321, distance: 6.0
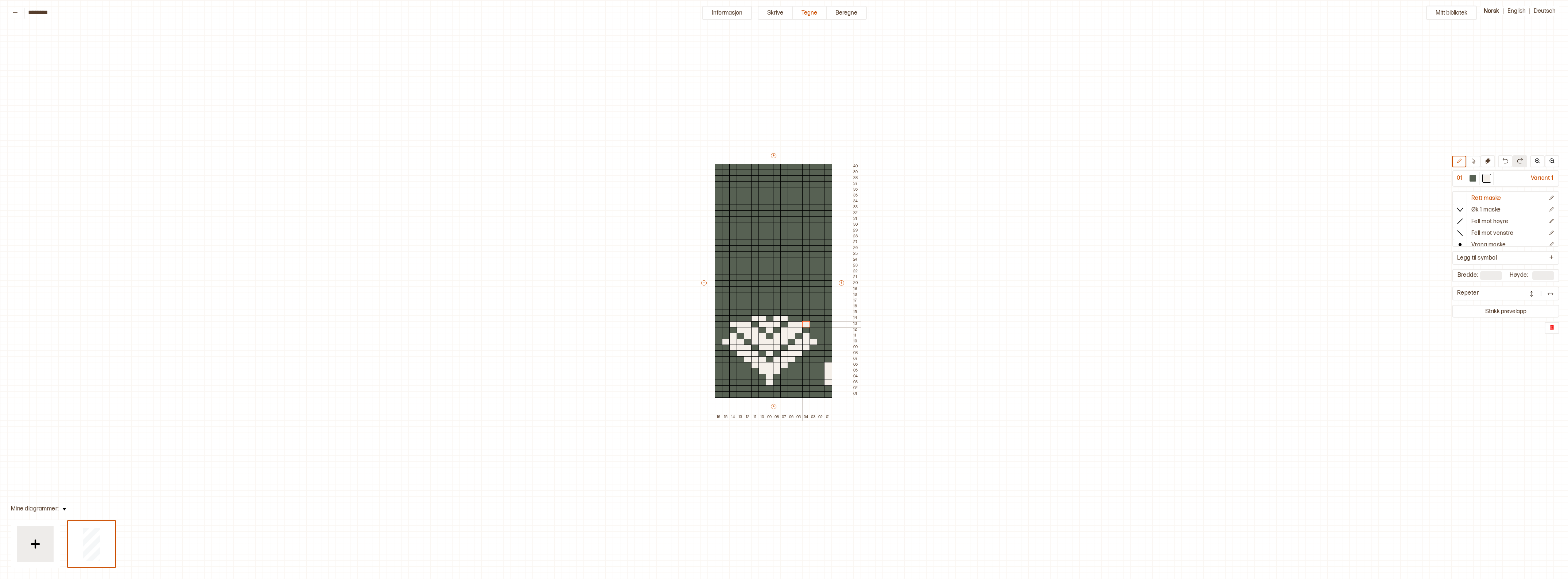
click at [805, 321] on div "+ + + + 16 15 14 13 12 11 10 09 08 07 06 05 04 03 02 01 40 39 38 37 36 35 34 33…" at bounding box center [780, 286] width 161 height 268
click at [771, 318] on div at bounding box center [769, 318] width 8 height 7
click at [742, 318] on div at bounding box center [740, 318] width 8 height 7
click at [799, 317] on div at bounding box center [799, 318] width 8 height 7
drag, startPoint x: 749, startPoint y: 312, endPoint x: 761, endPoint y: 311, distance: 12.0
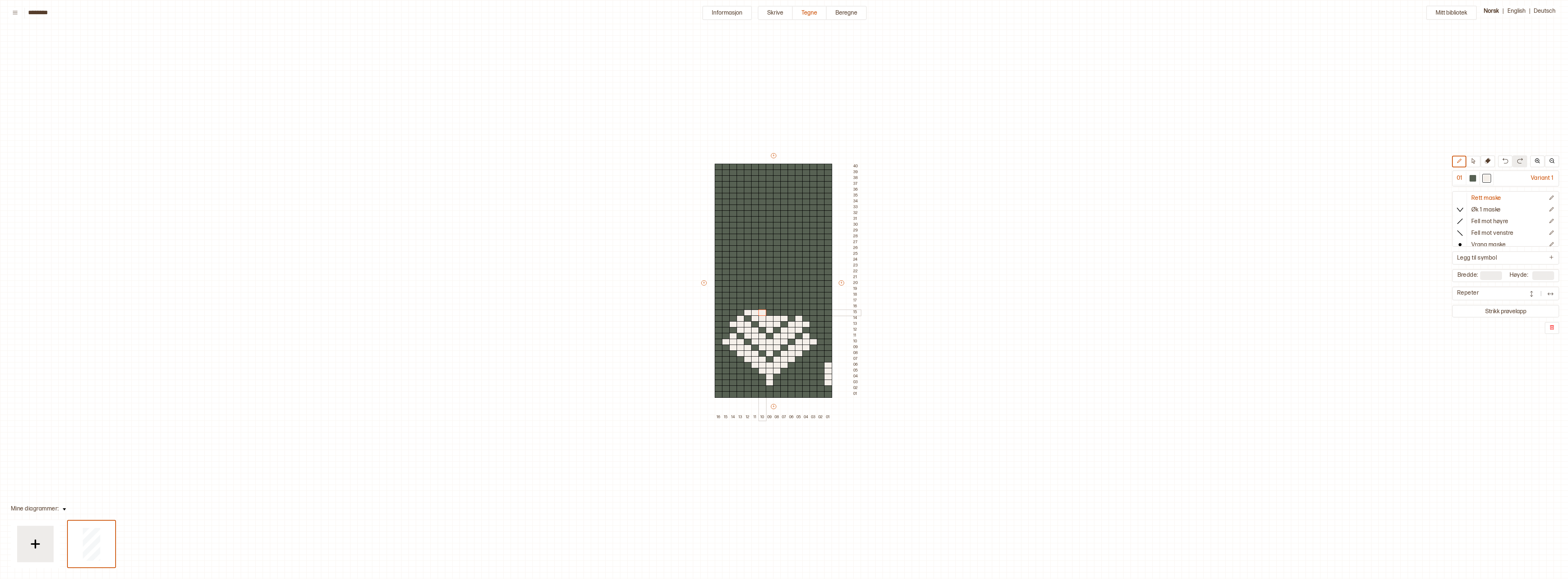
click at [761, 311] on div "+ + + + 16 15 14 13 12 11 10 09 08 07 06 05 04 03 02 01 40 39 38 37 36 35 34 33…" at bounding box center [780, 286] width 161 height 268
drag, startPoint x: 778, startPoint y: 311, endPoint x: 791, endPoint y: 310, distance: 13.0
click at [791, 310] on div "+ + + + 16 15 14 13 12 11 10 09 08 07 06 05 04 03 02 01 40 39 38 37 36 35 34 33…" at bounding box center [780, 286] width 161 height 268
drag, startPoint x: 755, startPoint y: 306, endPoint x: 740, endPoint y: 307, distance: 15.0
click at [740, 307] on div "+ + + + 16 15 14 13 12 11 10 09 08 07 06 05 04 03 02 01 40 39 38 37 36 35 34 33…" at bounding box center [780, 286] width 161 height 268
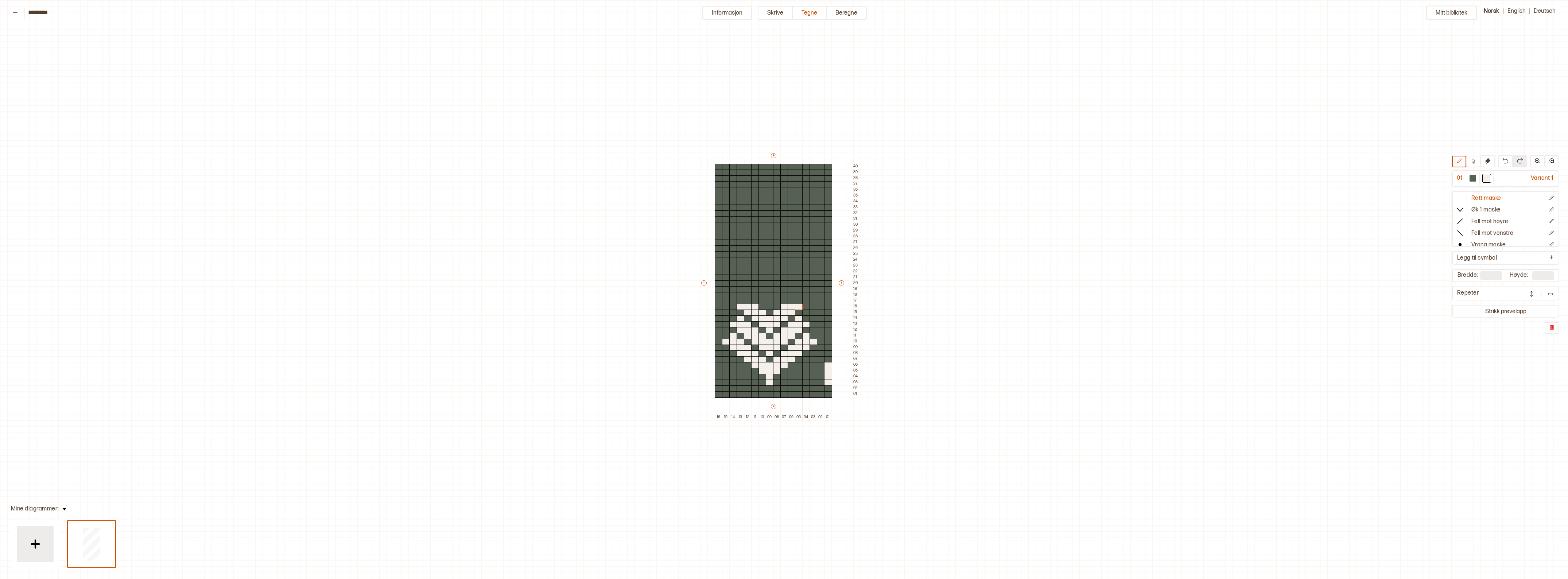
drag, startPoint x: 786, startPoint y: 305, endPoint x: 796, endPoint y: 305, distance: 10.0
click at [796, 305] on div "+ + + + 16 15 14 13 12 11 10 09 08 07 06 05 04 03 02 01 40 39 38 37 36 35 34 33…" at bounding box center [780, 286] width 161 height 268
click at [769, 306] on div at bounding box center [769, 307] width 8 height 7
drag, startPoint x: 761, startPoint y: 300, endPoint x: 774, endPoint y: 300, distance: 13.0
click at [775, 300] on div "+ + + + 16 15 14 13 12 11 10 09 08 07 06 05 04 03 02 01 40 39 38 37 36 35 34 33…" at bounding box center [780, 286] width 161 height 268
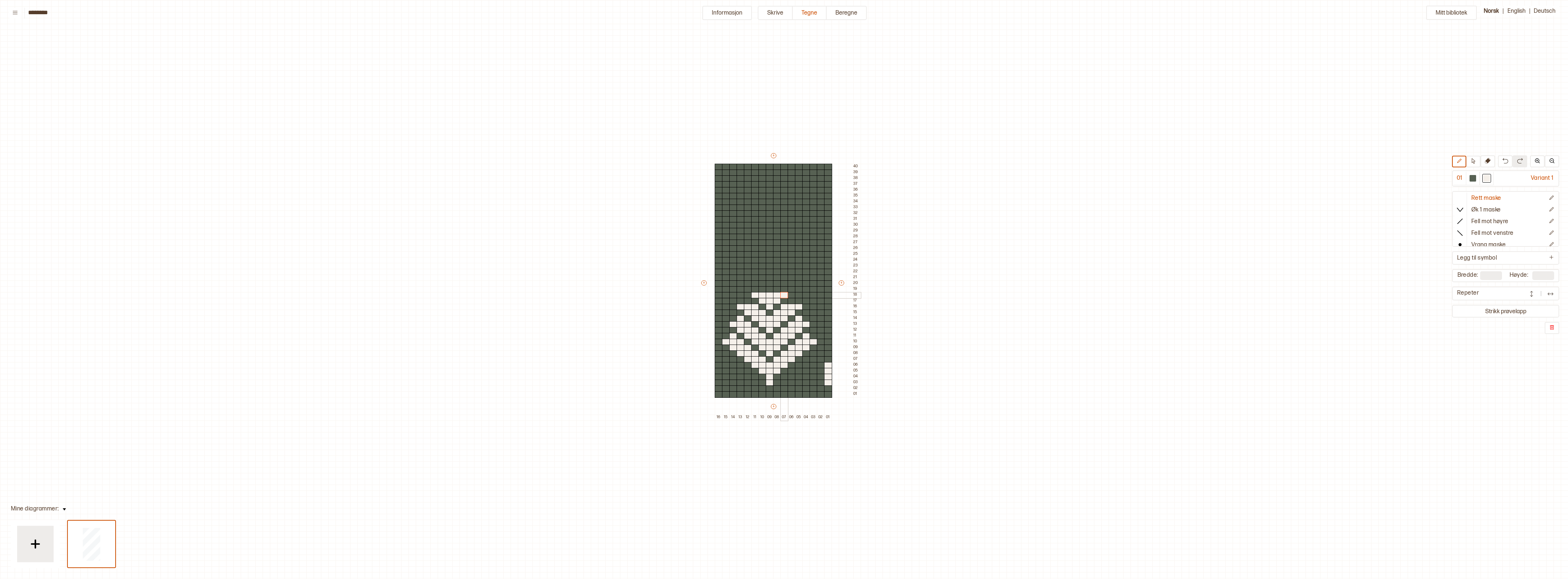
drag, startPoint x: 753, startPoint y: 294, endPoint x: 782, endPoint y: 294, distance: 29.0
click at [782, 294] on div "+ + + + 16 15 14 13 12 11 10 09 08 07 06 05 04 03 02 01 40 39 38 37 36 35 34 33…" at bounding box center [780, 286] width 161 height 268
drag, startPoint x: 761, startPoint y: 289, endPoint x: 746, endPoint y: 289, distance: 15.0
click at [746, 289] on div "+ + + + 16 15 14 13 12 11 10 09 08 07 06 05 04 03 02 01 40 39 38 37 36 35 34 33…" at bounding box center [780, 286] width 161 height 268
drag, startPoint x: 778, startPoint y: 289, endPoint x: 791, endPoint y: 288, distance: 13.0
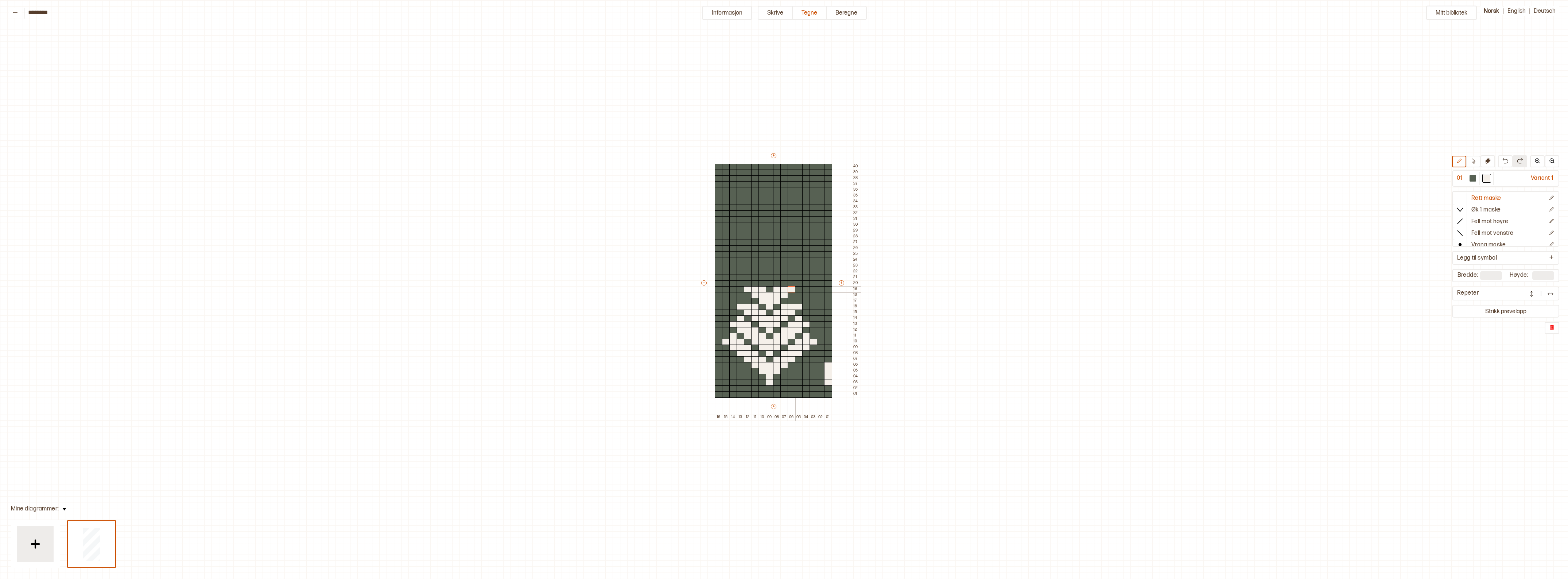
click at [791, 288] on div "+ + + + 16 15 14 13 12 11 10 09 08 07 06 05 04 03 02 01 40 39 38 37 36 35 34 33…" at bounding box center [780, 286] width 161 height 268
click at [754, 282] on div at bounding box center [755, 284] width 8 height 7
click at [783, 282] on div at bounding box center [784, 284] width 8 height 7
click at [788, 300] on div at bounding box center [791, 301] width 8 height 7
click at [747, 300] on div at bounding box center [747, 301] width 8 height 7
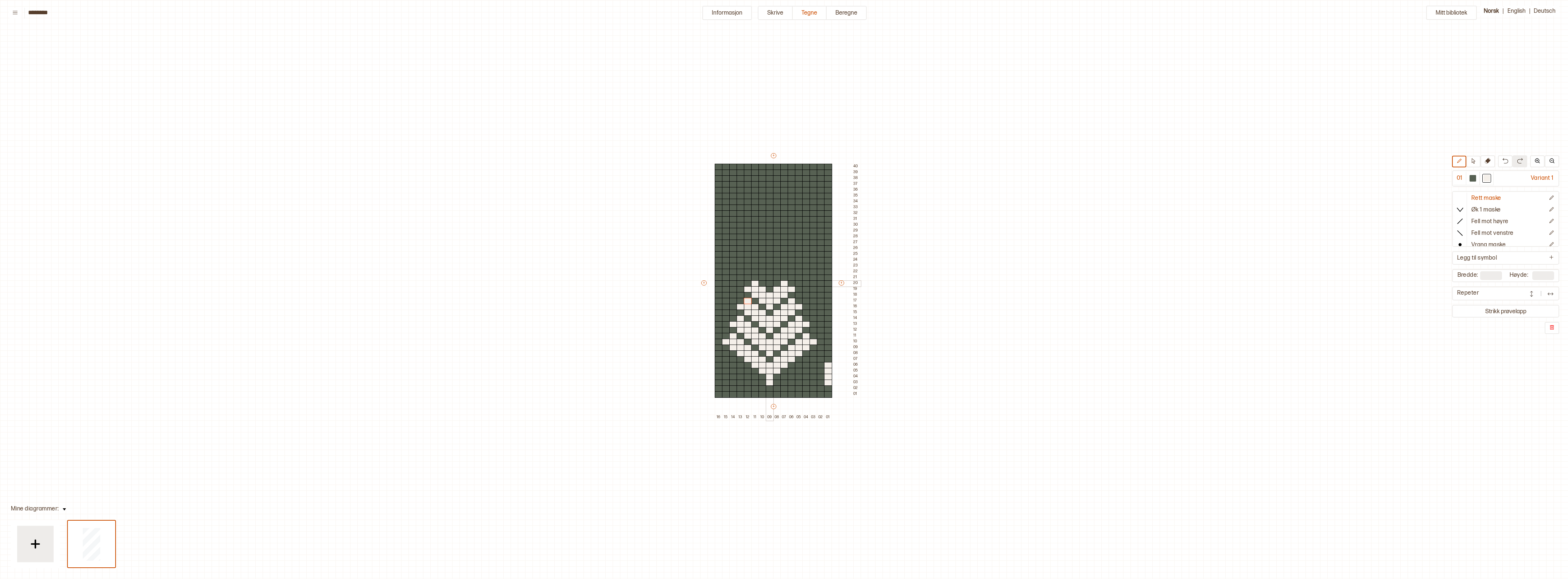
click at [769, 283] on div at bounding box center [769, 284] width 8 height 7
drag, startPoint x: 763, startPoint y: 277, endPoint x: 777, endPoint y: 276, distance: 14.0
click at [777, 276] on div "+ + + + 16 15 14 13 12 11 10 09 08 07 06 05 04 03 02 01 40 39 38 37 36 35 34 33…" at bounding box center [780, 286] width 161 height 268
drag, startPoint x: 757, startPoint y: 271, endPoint x: 783, endPoint y: 271, distance: 26.0
click at [783, 271] on div "+ + + + 16 15 14 13 12 11 10 09 08 07 06 05 04 03 02 01 40 39 38 37 36 35 34 33…" at bounding box center [780, 286] width 161 height 268
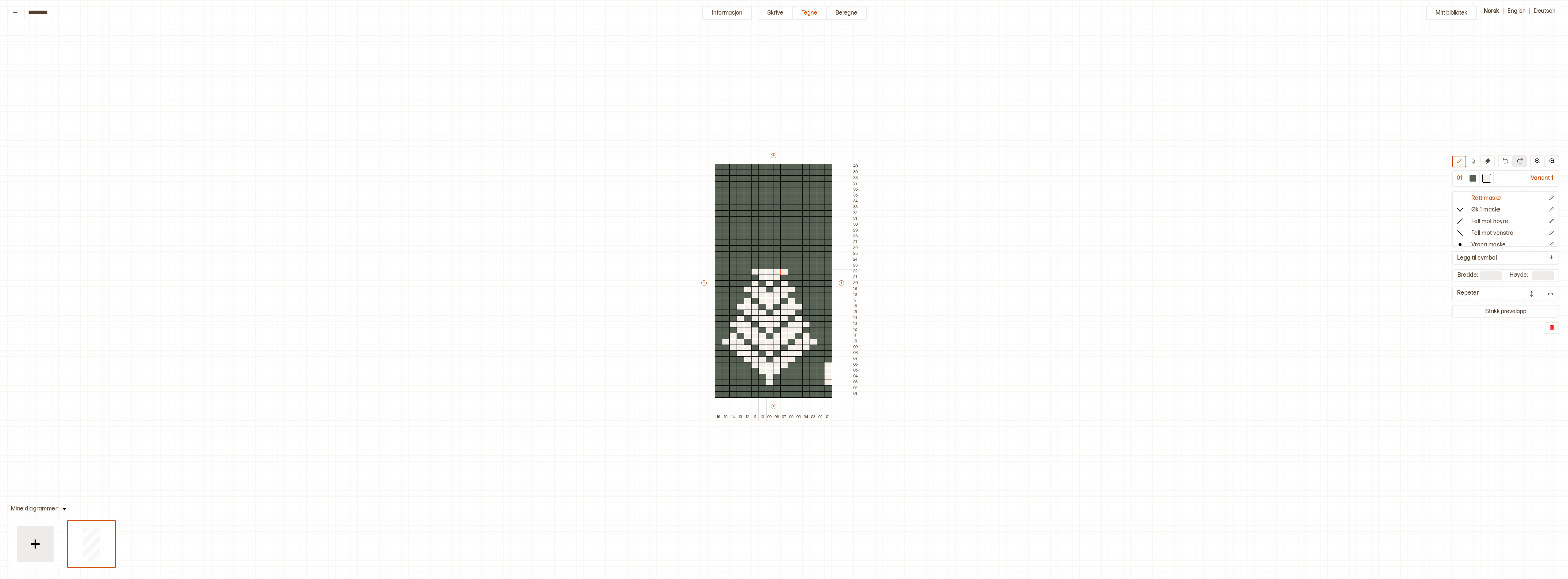
click at [763, 265] on div at bounding box center [762, 266] width 8 height 7
click at [777, 266] on div at bounding box center [777, 266] width 8 height 7
drag, startPoint x: 770, startPoint y: 258, endPoint x: 769, endPoint y: 249, distance: 9.1
click at [769, 249] on div "+ + + + 16 15 14 13 12 11 10 09 08 07 06 05 04 03 02 01 40 39 38 37 36 35 34 33…" at bounding box center [780, 286] width 161 height 268
click at [765, 253] on div at bounding box center [762, 254] width 8 height 7
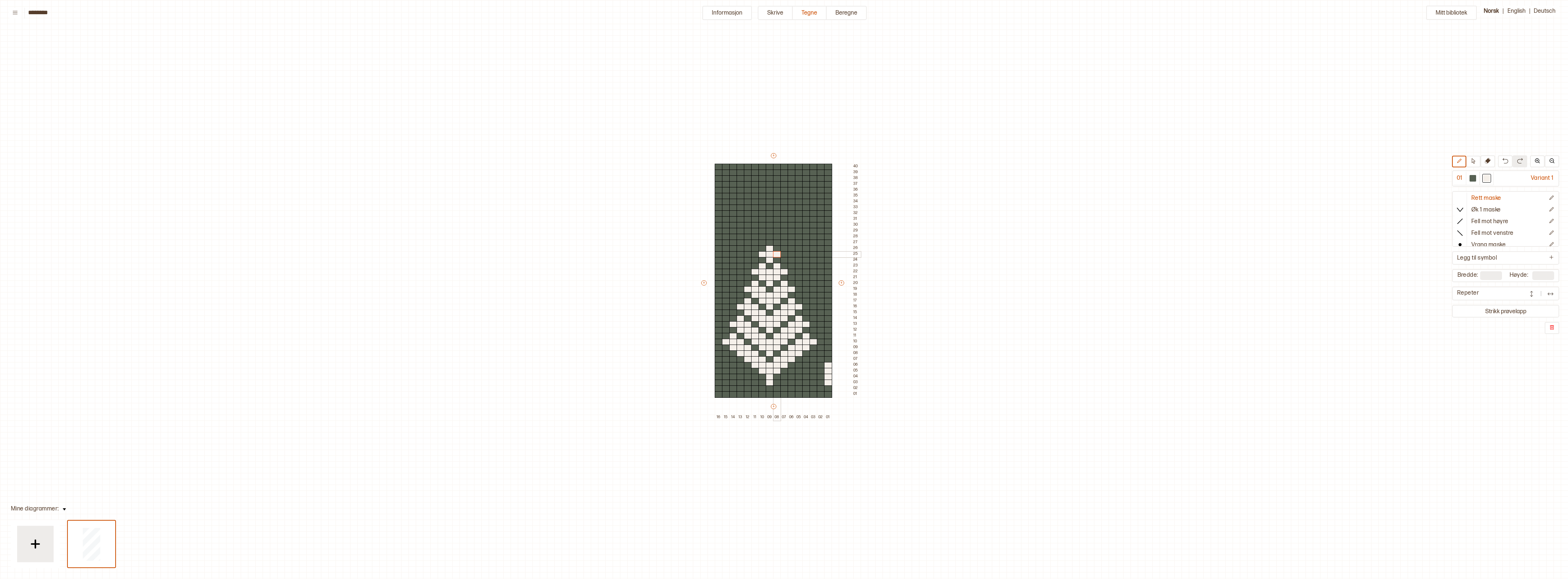
click at [778, 254] on div at bounding box center [777, 254] width 8 height 7
click at [712, 10] on button "Informasjon" at bounding box center [727, 13] width 49 height 14
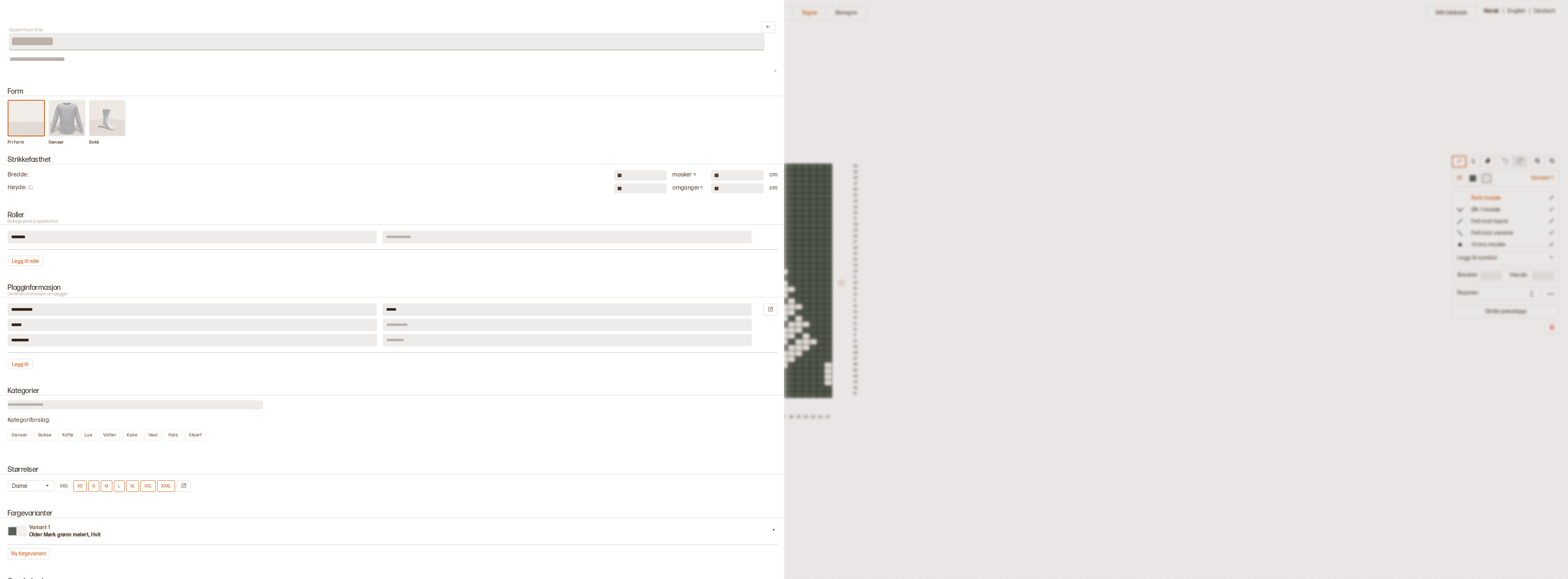
click at [60, 119] on img at bounding box center [67, 118] width 36 height 35
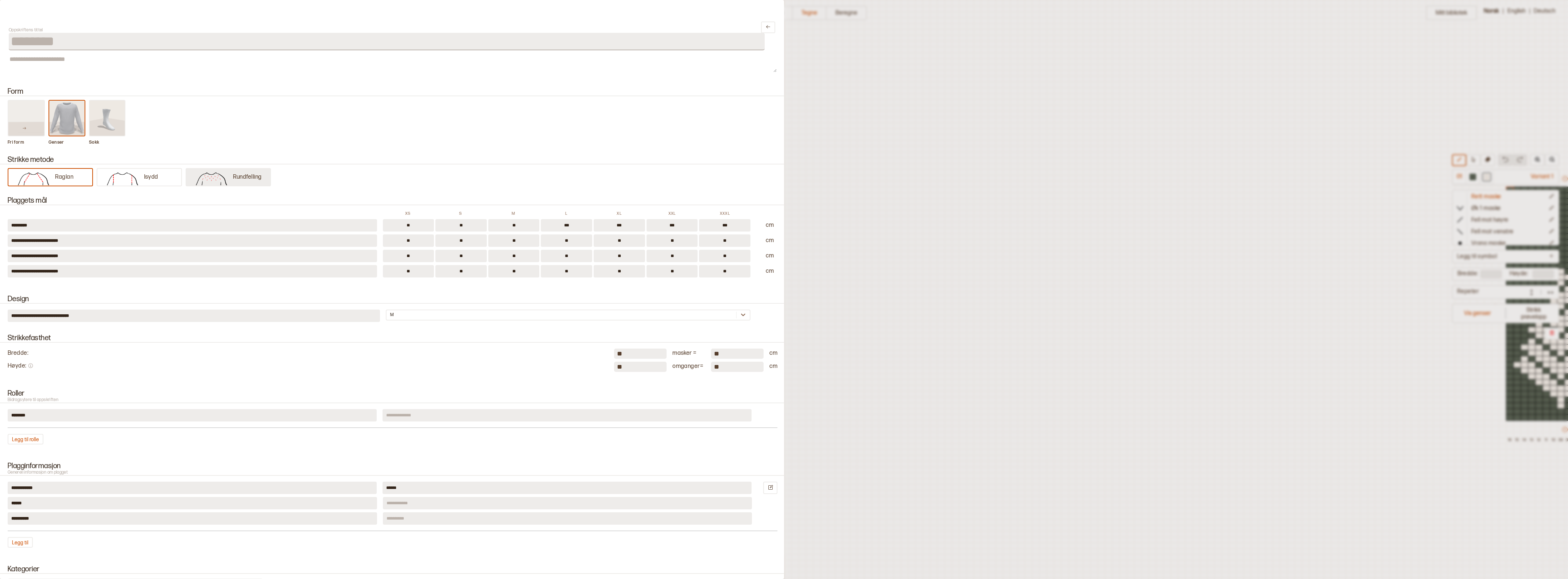
click at [226, 176] on img at bounding box center [211, 178] width 43 height 15
click at [233, 179] on p "Rundfelling" at bounding box center [247, 177] width 29 height 8
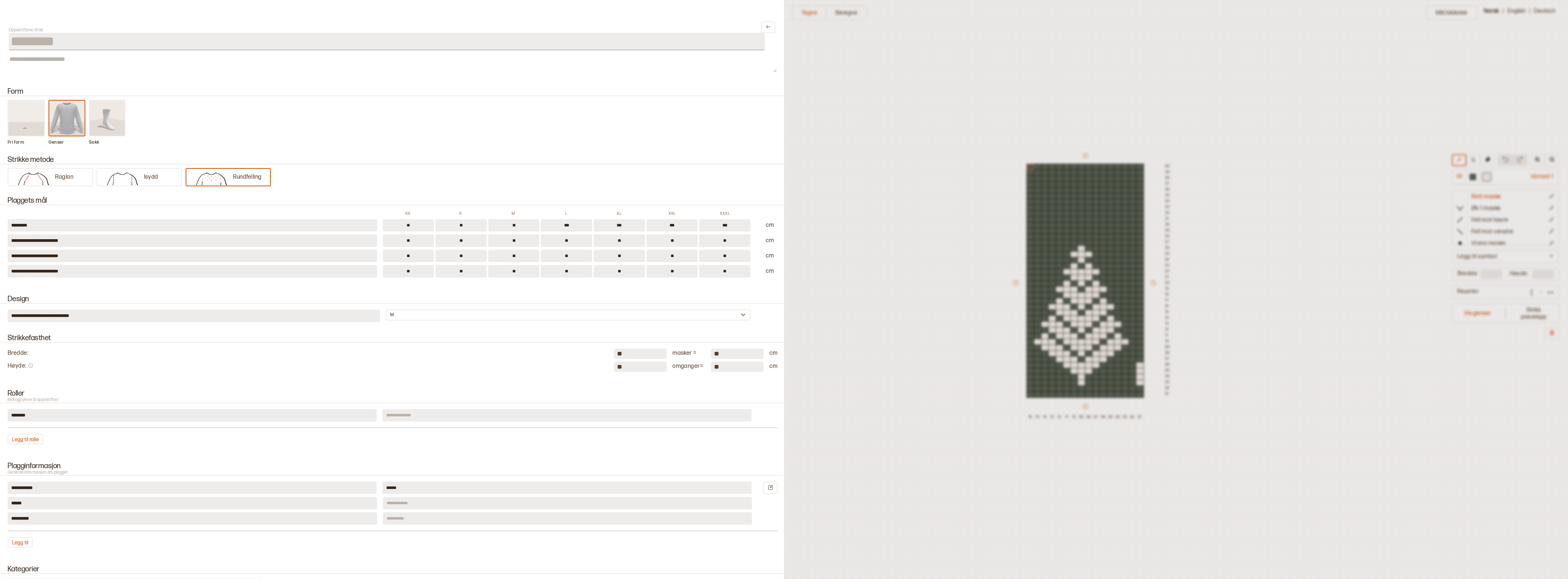
drag, startPoint x: 617, startPoint y: 353, endPoint x: 611, endPoint y: 353, distance: 6.0
click at [614, 353] on input "**" at bounding box center [640, 354] width 52 height 10
click at [614, 349] on input "**" at bounding box center [640, 354] width 52 height 10
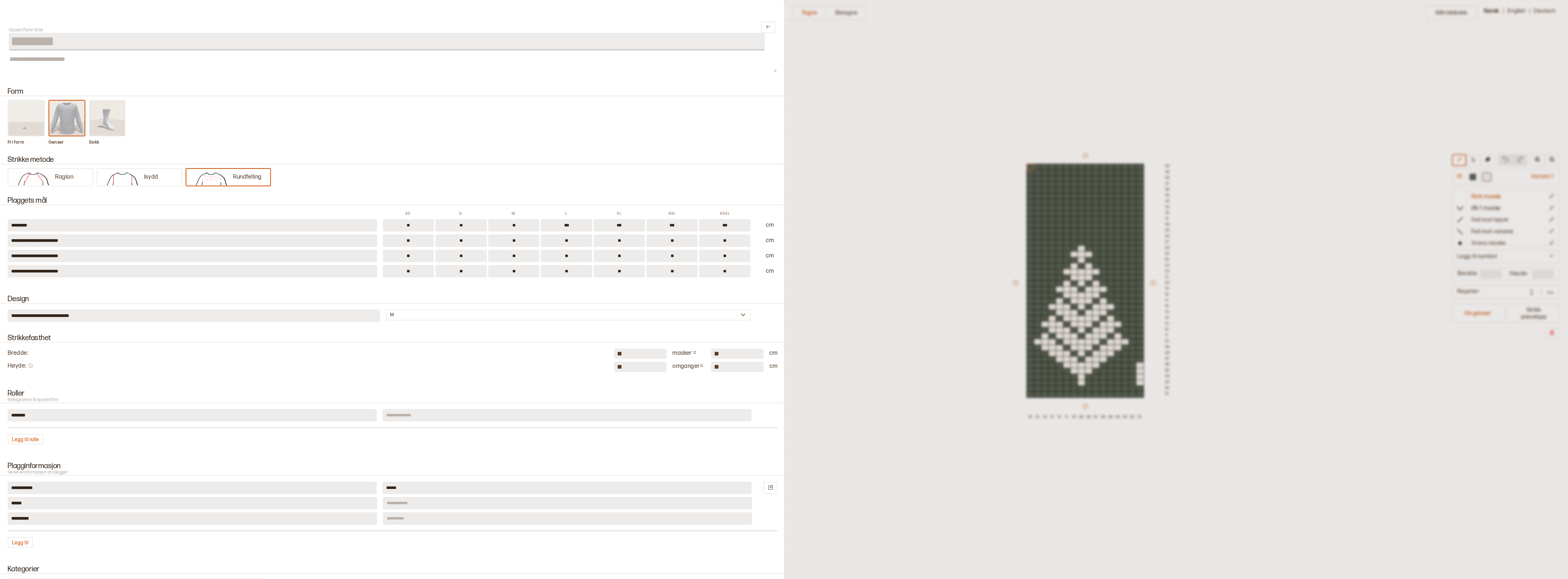
type input "**"
click at [614, 367] on input "**" at bounding box center [640, 367] width 52 height 10
type input "**"
click at [491, 380] on div "Strikkefasthet Bredde : ** masker = ** cm Høyde : ** omganger = ** cm" at bounding box center [392, 353] width 784 height 55
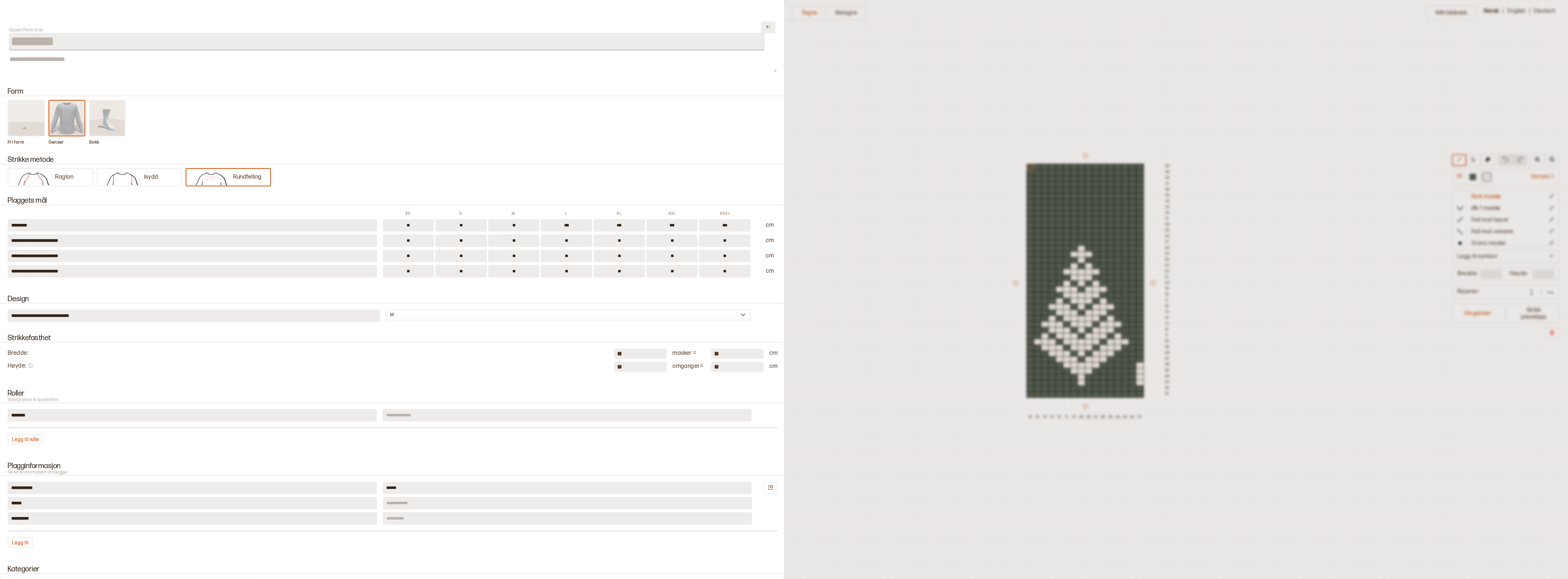
click at [765, 27] on icon "Lukk" at bounding box center [768, 27] width 5 height 5
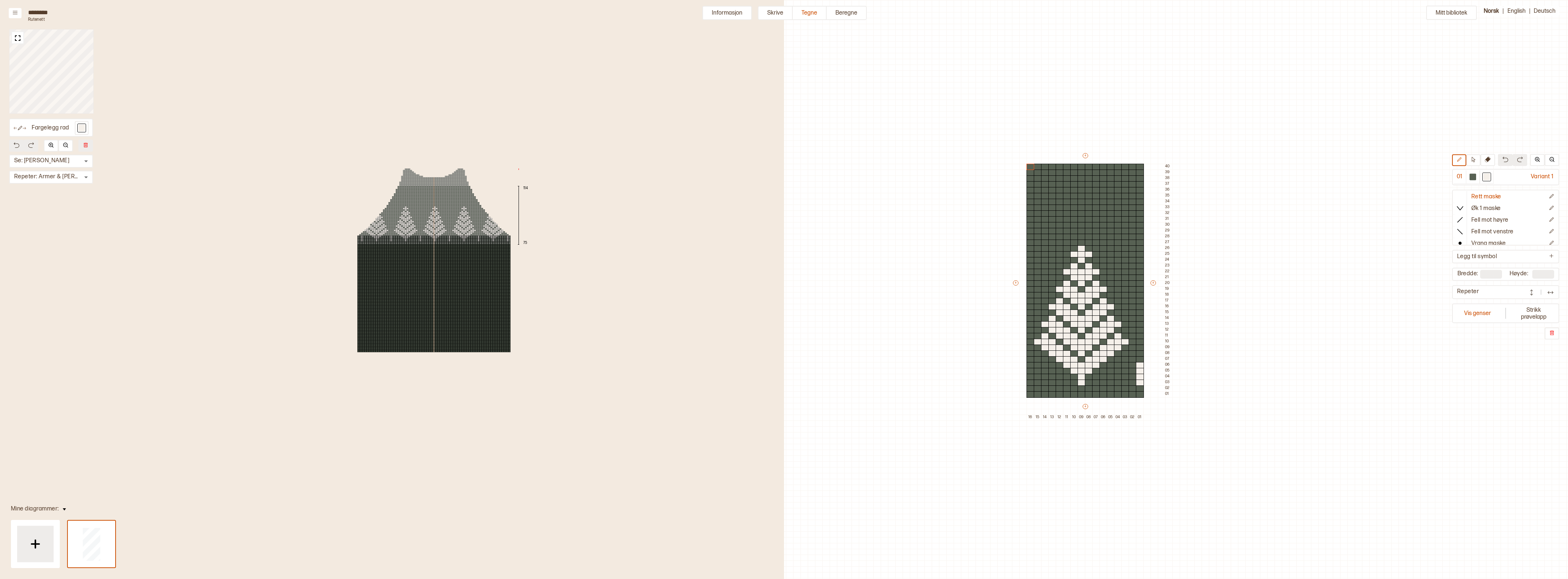
click at [434, 214] on div at bounding box center [435, 214] width 2 height 1
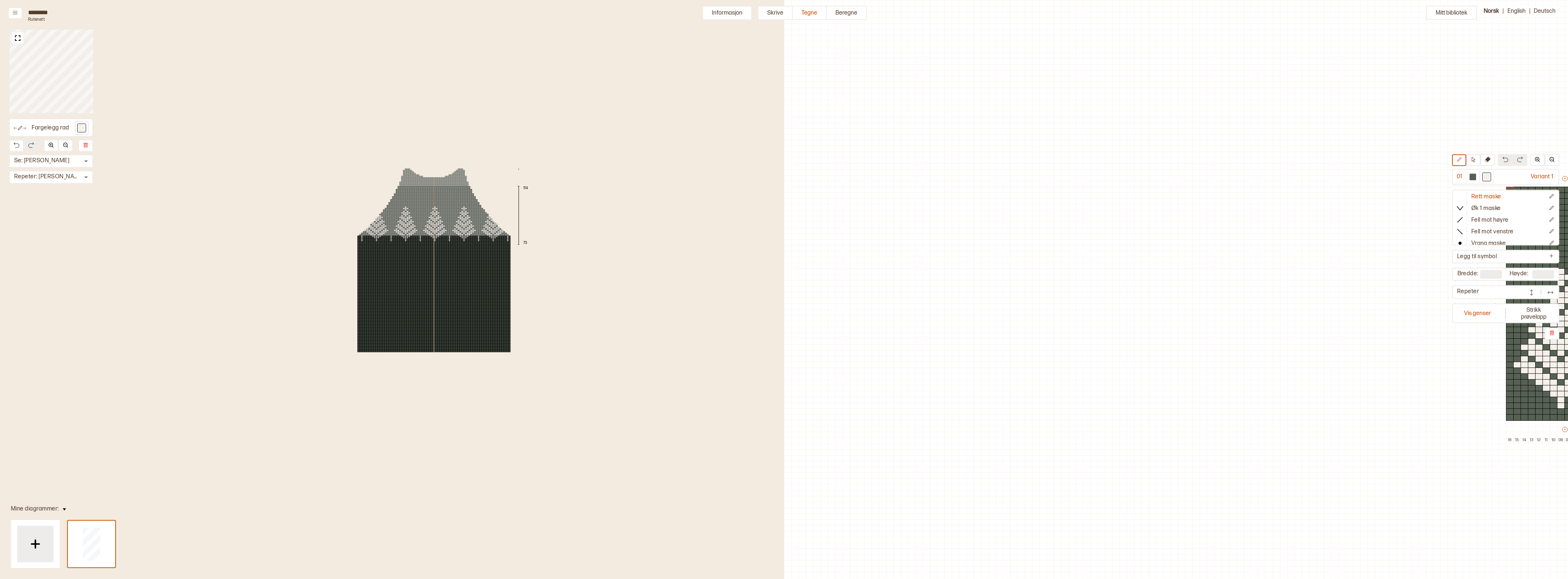
scroll to position [23, 480]
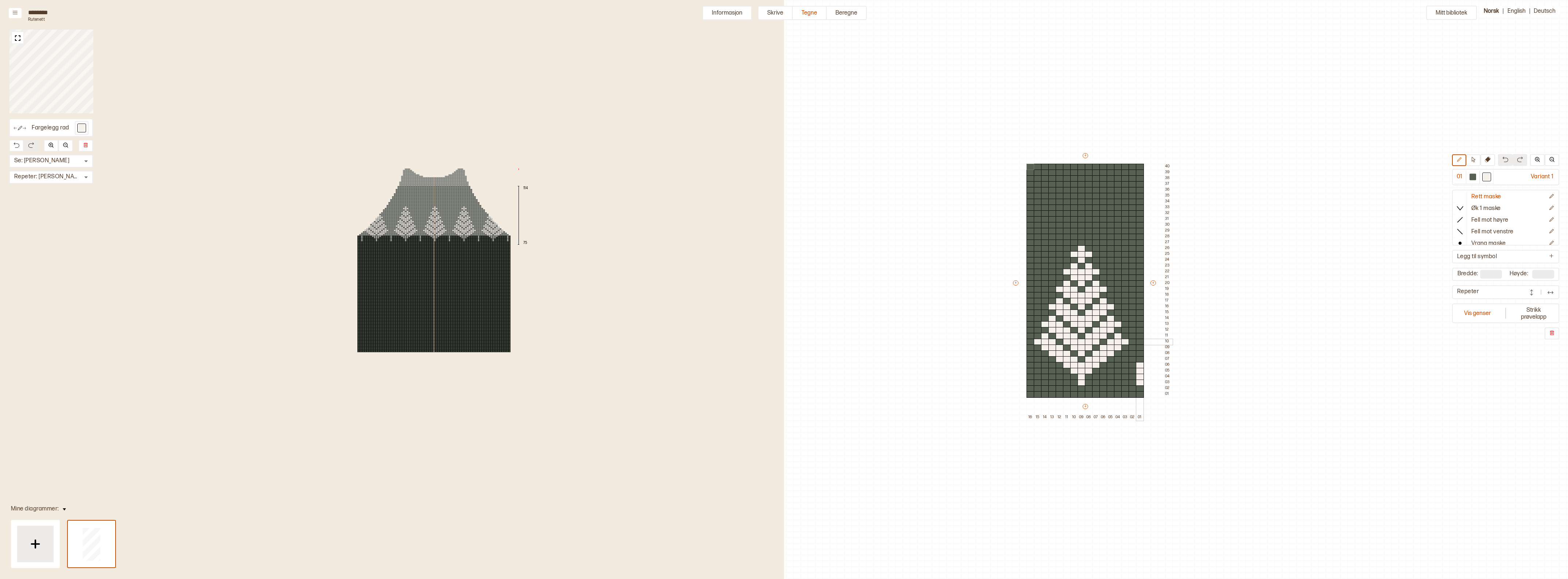
drag, startPoint x: 1139, startPoint y: 342, endPoint x: 1141, endPoint y: 346, distance: 4.5
click at [1139, 345] on div "+ + + + 16 15 14 13 12 11 10 09 08 07 06 05 04 03 02 01 40 39 38 37 36 35 34 33…" at bounding box center [1092, 286] width 161 height 268
drag, startPoint x: 1140, startPoint y: 321, endPoint x: 1140, endPoint y: 312, distance: 9.0
click at [1140, 312] on div "+ + + + 16 15 14 13 12 11 10 09 08 07 06 05 04 03 02 01 40 39 38 37 36 35 34 33…" at bounding box center [1092, 286] width 161 height 268
click at [1140, 295] on div at bounding box center [1139, 295] width 8 height 7
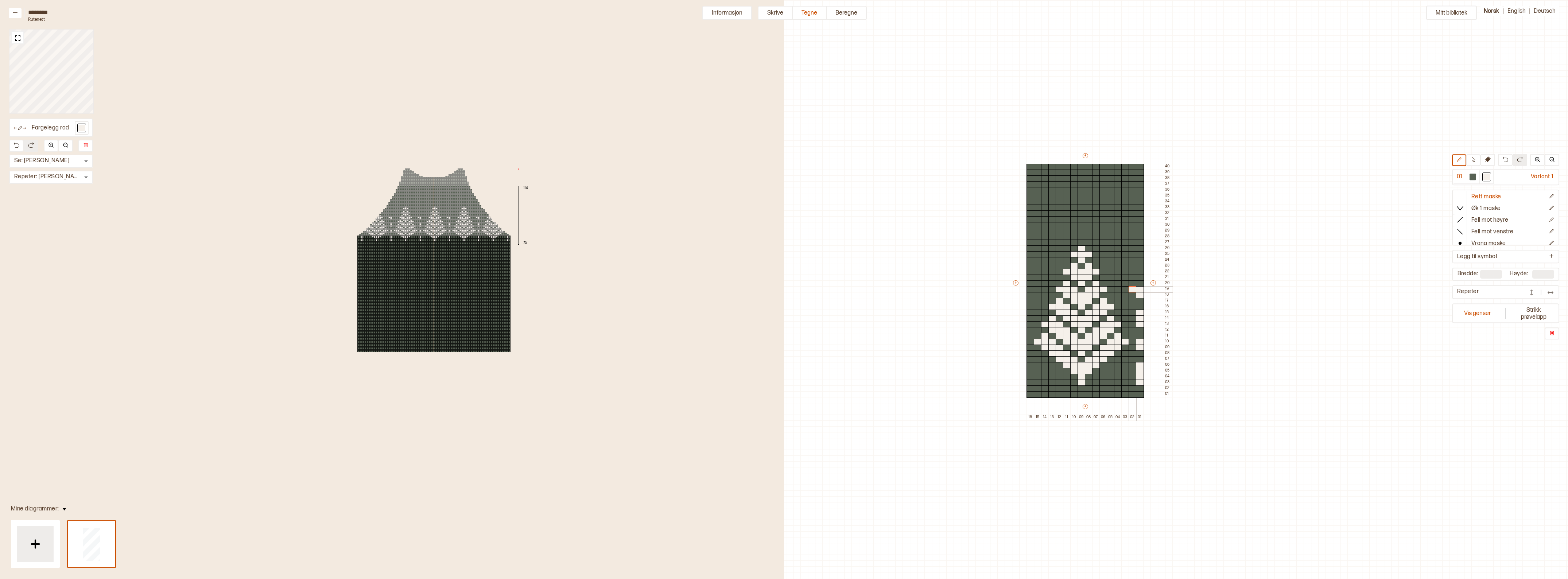
drag, startPoint x: 1141, startPoint y: 290, endPoint x: 1135, endPoint y: 287, distance: 6.7
click at [1133, 291] on div "+ + + + 16 15 14 13 12 11 10 09 08 07 06 05 04 03 02 01 40 39 38 37 36 35 34 33…" at bounding box center [1092, 286] width 161 height 268
drag, startPoint x: 1138, startPoint y: 285, endPoint x: 1127, endPoint y: 285, distance: 11.0
click at [1127, 285] on div "+ + + + 16 15 14 13 12 11 10 09 08 07 06 05 04 03 02 01 40 39 38 37 36 35 34 33…" at bounding box center [1092, 286] width 161 height 268
drag, startPoint x: 1031, startPoint y: 284, endPoint x: 1036, endPoint y: 283, distance: 5.1
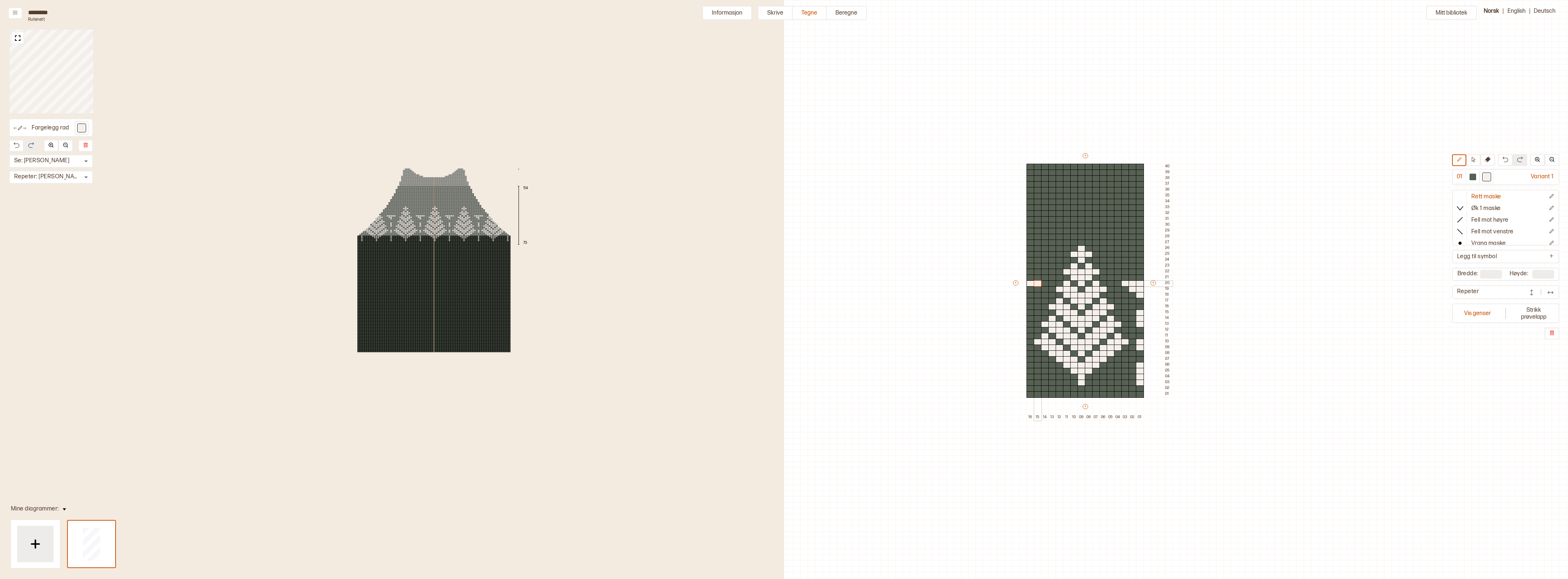
click at [1036, 283] on div "+ + + + 16 15 14 13 12 11 10 09 08 07 06 05 04 03 02 01 40 39 38 37 36 35 34 33…" at bounding box center [1092, 286] width 161 height 268
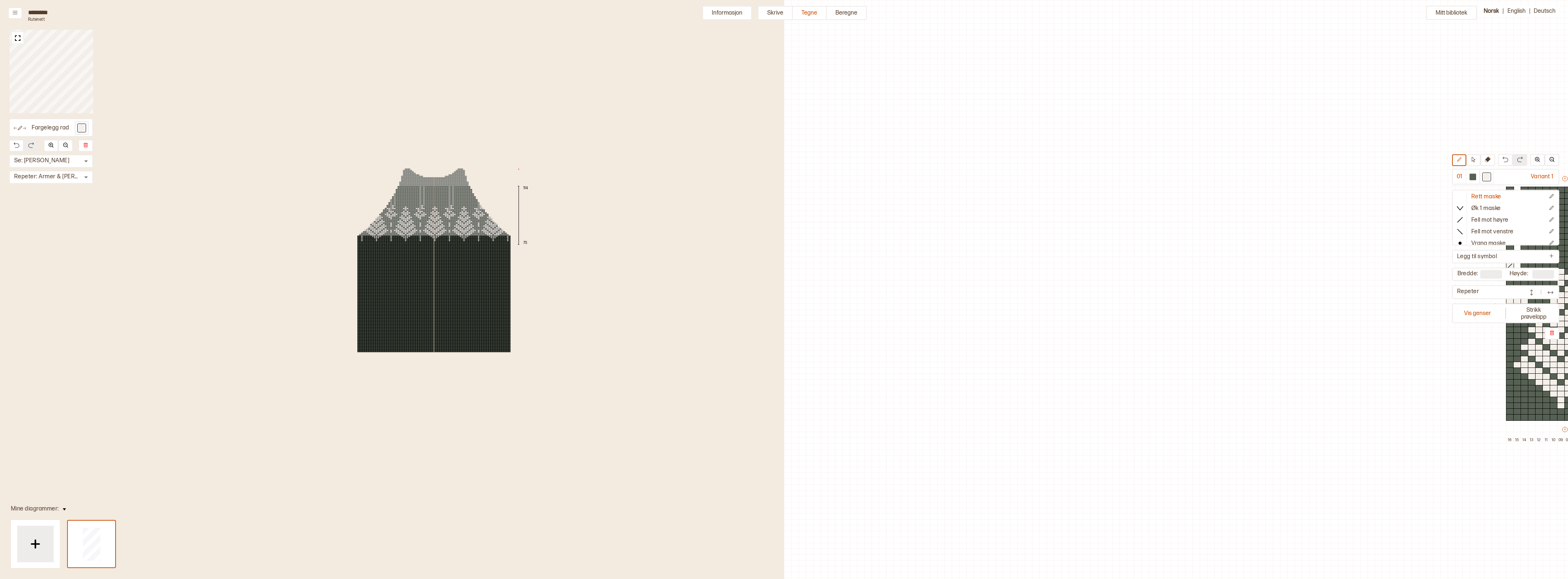
scroll to position [23, 480]
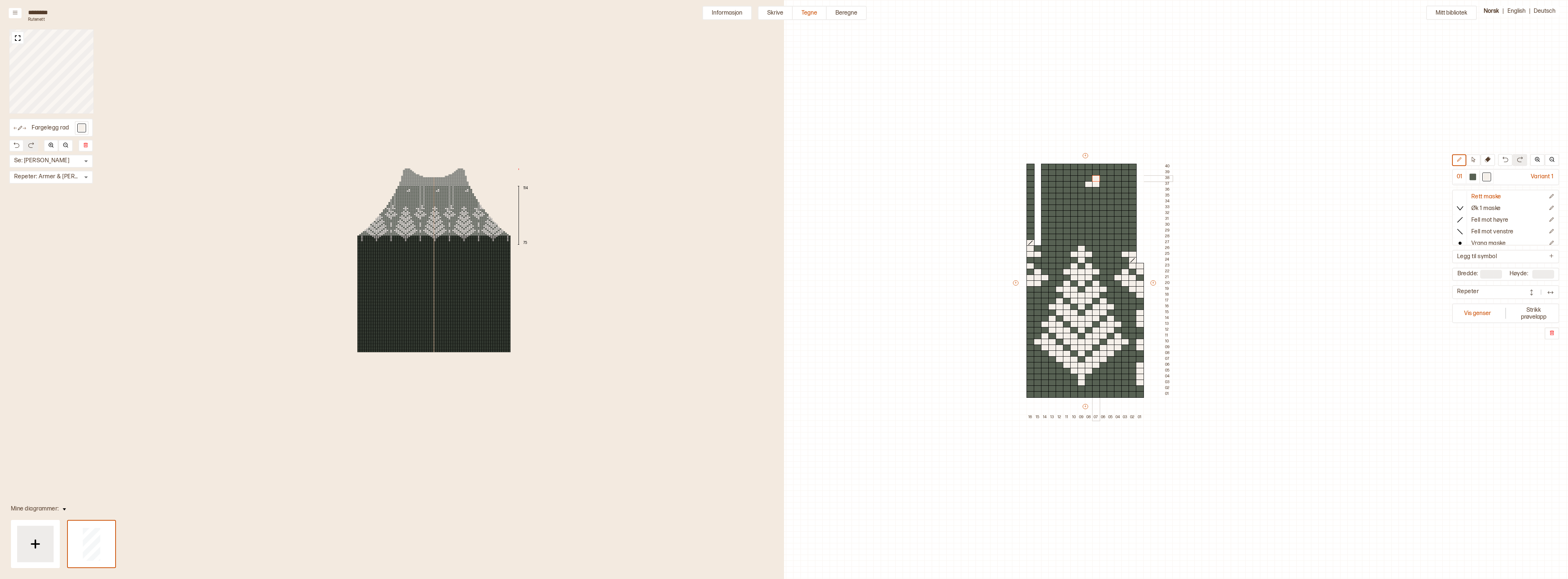
drag, startPoint x: 1088, startPoint y: 184, endPoint x: 1074, endPoint y: 187, distance: 14.3
click at [1095, 179] on div "+ + + + 16 15 14 13 12 11 10 09 08 07 06 05 04 03 02 01 40 39 38 37 36 35 34 33…" at bounding box center [1092, 286] width 161 height 268
drag, startPoint x: 1073, startPoint y: 183, endPoint x: 1066, endPoint y: 179, distance: 8.1
click at [1066, 179] on div "+ + + + 16 15 14 13 12 11 10 09 08 07 06 05 04 03 02 01 40 39 38 37 36 35 34 33…" at bounding box center [1092, 286] width 161 height 268
click at [1073, 189] on div at bounding box center [1074, 190] width 8 height 7
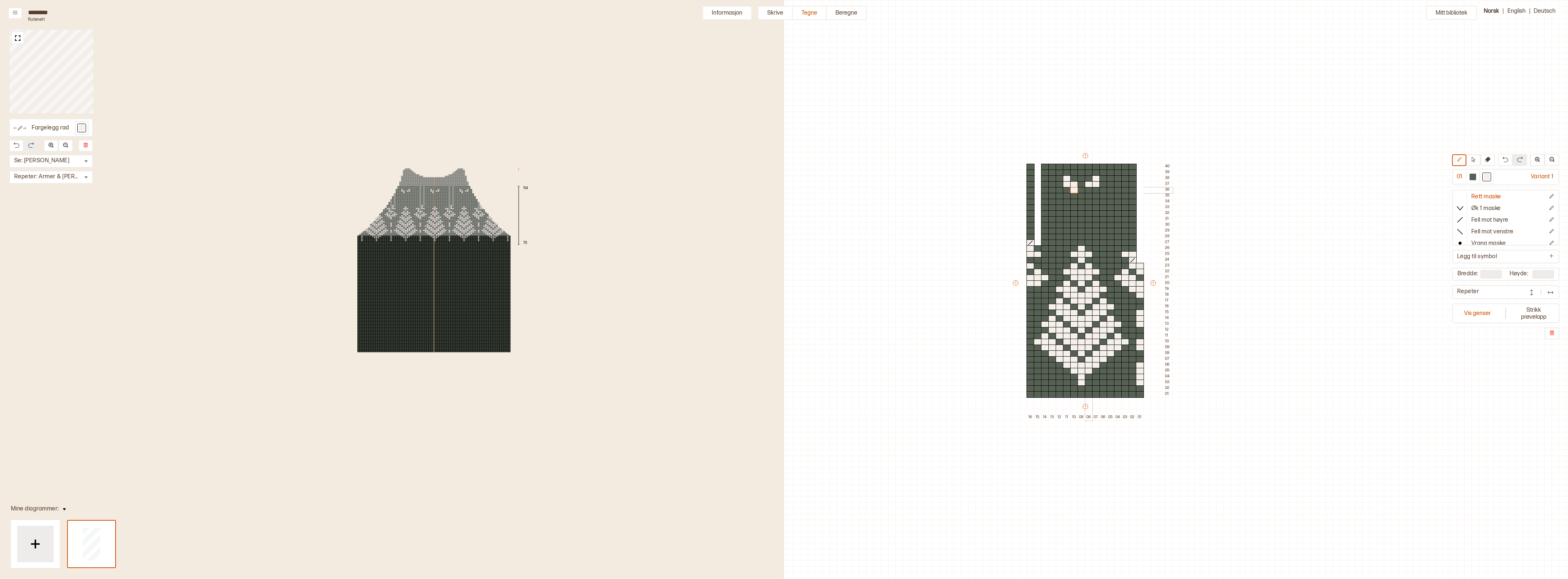
click at [1089, 191] on div at bounding box center [1088, 190] width 8 height 7
click at [1074, 202] on div at bounding box center [1074, 202] width 8 height 7
drag, startPoint x: 1074, startPoint y: 206, endPoint x: 1067, endPoint y: 205, distance: 7.1
click at [1067, 205] on div "+ + + + 16 15 14 13 12 11 10 09 08 07 06 05 04 03 02 01 40 39 38 37 36 35 34 33…" at bounding box center [1092, 286] width 161 height 268
click at [1066, 212] on div at bounding box center [1066, 214] width 8 height 7
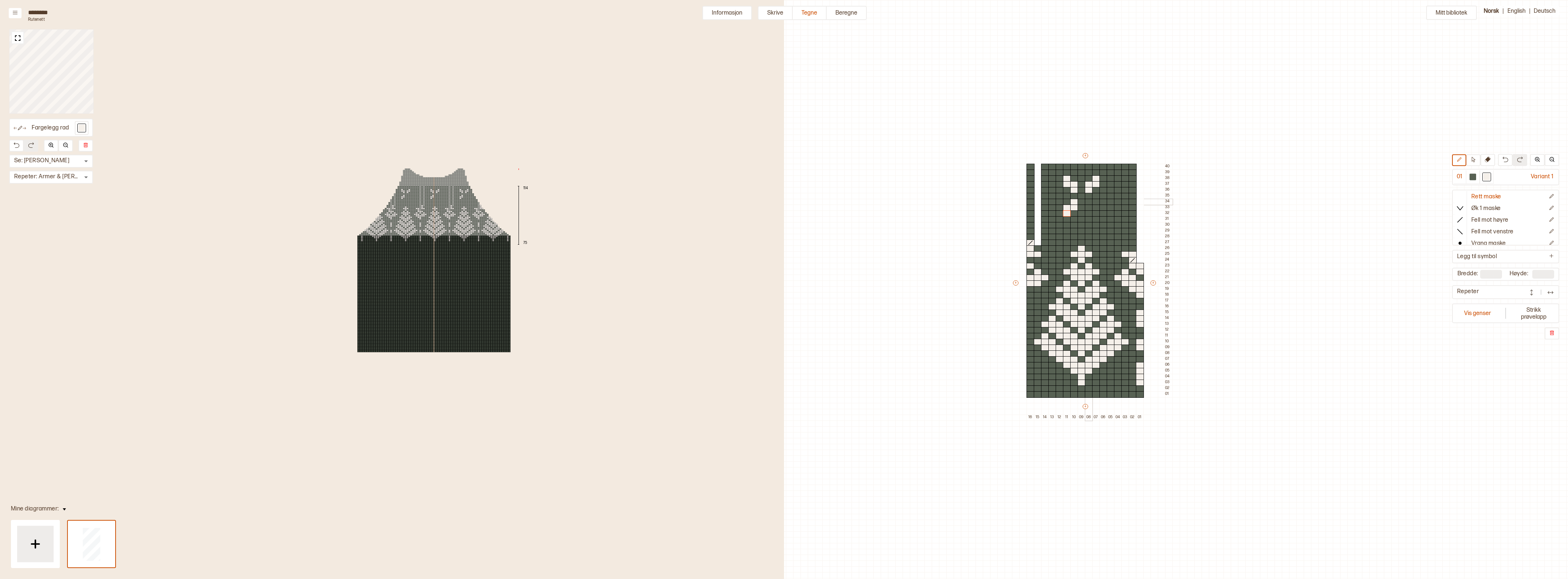
click at [1089, 200] on div at bounding box center [1088, 202] width 8 height 7
click at [1093, 205] on div "+ + + + 16 15 14 13 12 11 10 09 08 07 06 05 04 03 02 01 40 39 38 37 36 35 34 33…" at bounding box center [1092, 286] width 161 height 268
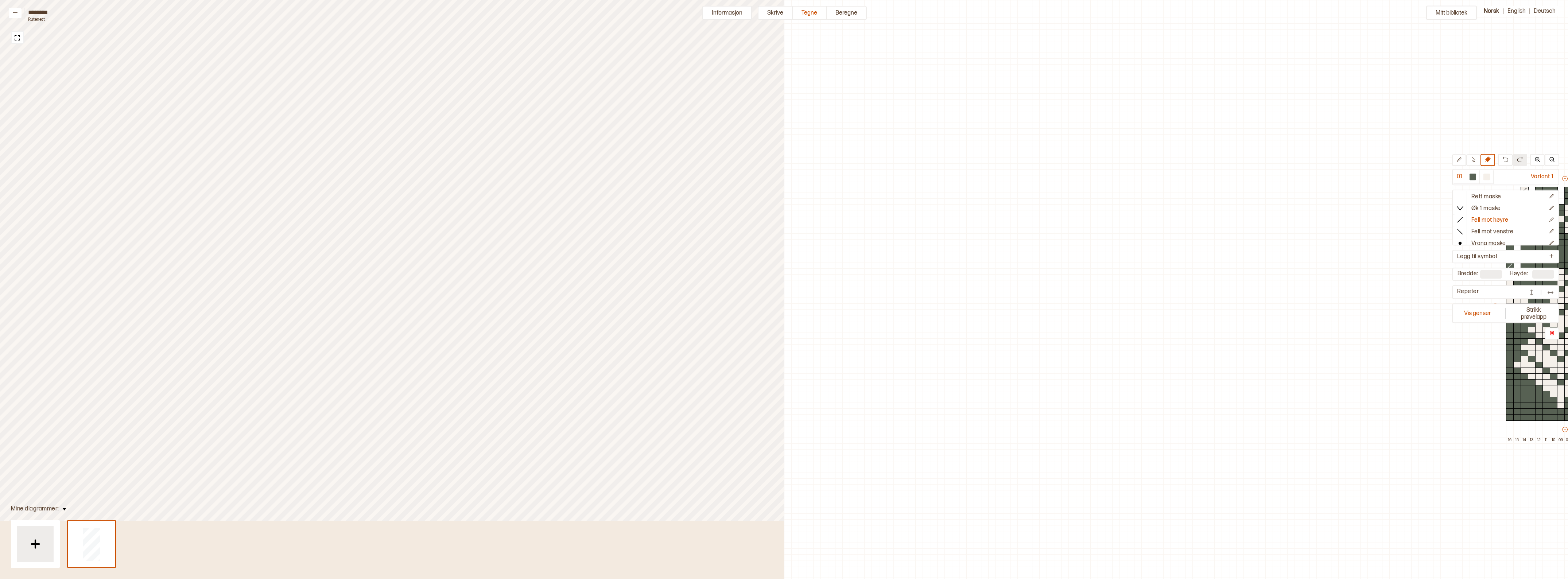
drag, startPoint x: 0, startPoint y: 0, endPoint x: 1125, endPoint y: 165, distance: 1137.0
click at [1491, 175] on div "+ + + + 16 15 14 13 12 11 10 09 08 07 06 05 04 03 02 01 40 39 38 37 36 35 34 33…" at bounding box center [1572, 309] width 161 height 268
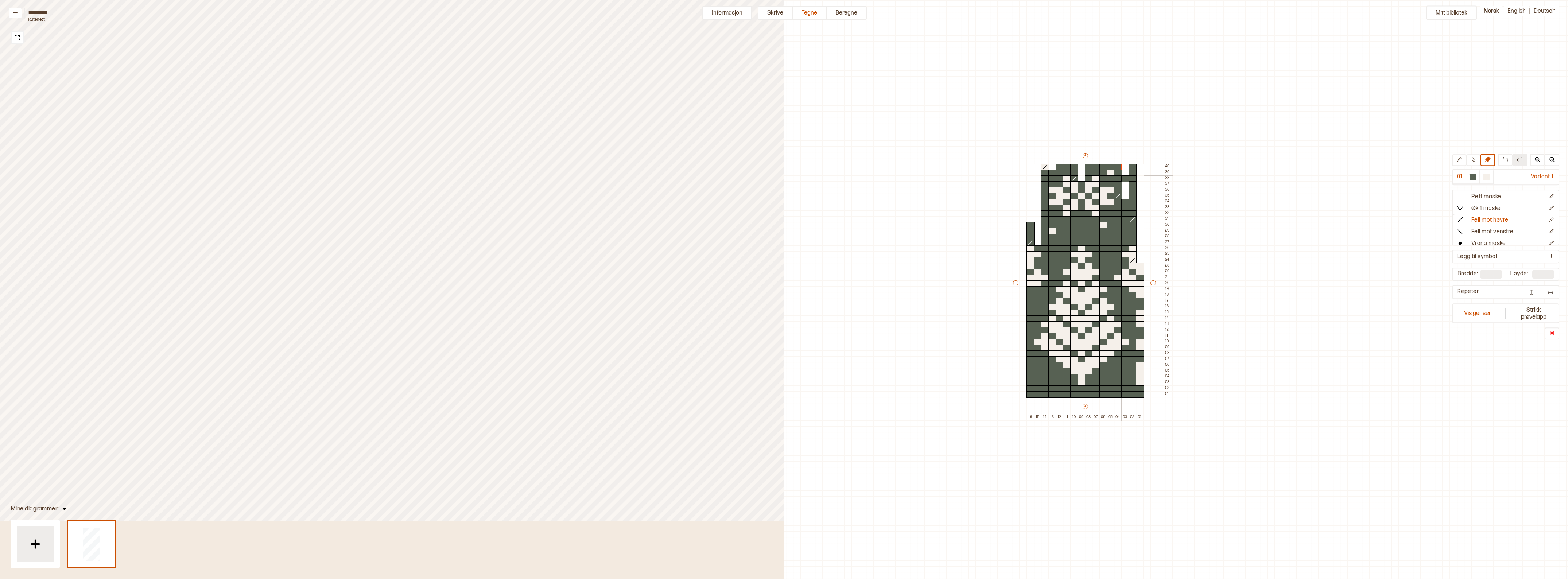
click at [1125, 177] on div at bounding box center [1125, 178] width 8 height 7
click at [1463, 218] on icon at bounding box center [1460, 220] width 7 height 7
click at [1073, 165] on div at bounding box center [1074, 167] width 8 height 7
click at [1462, 161] on icon at bounding box center [1459, 160] width 5 height 5
click at [1461, 216] on icon at bounding box center [1460, 220] width 7 height 7
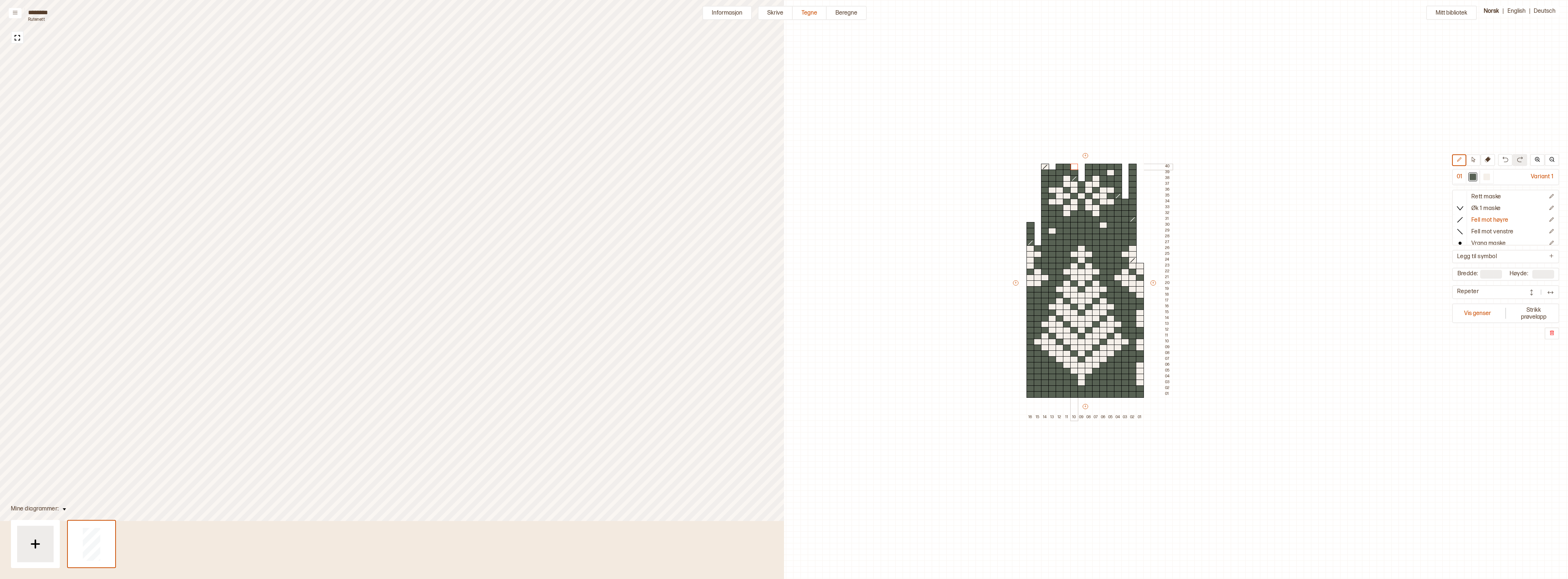
click at [1076, 166] on div at bounding box center [1074, 167] width 8 height 7
click at [1488, 161] on icon at bounding box center [1488, 160] width 6 height 6
click at [1089, 166] on div at bounding box center [1088, 167] width 8 height 7
click at [1147, 111] on div "Mitt bibliotek 01 Variant 1 Rett maske Øk 1 maske Fell mot høyre Fell mot venst…" at bounding box center [1088, 556] width 1568 height 1159
click at [1461, 159] on icon at bounding box center [1459, 159] width 4 height 4
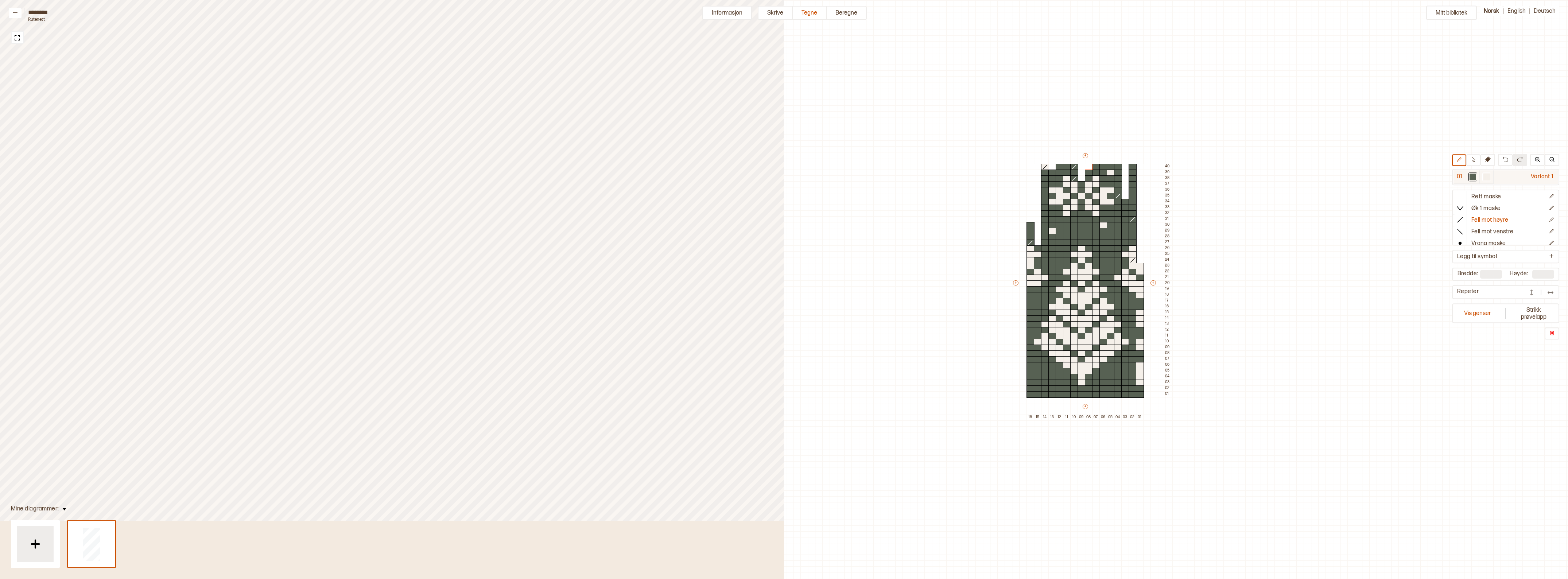
click at [1490, 176] on div at bounding box center [1486, 177] width 7 height 7
click at [1464, 196] on icon at bounding box center [1460, 197] width 7 height 7
click at [1080, 236] on div at bounding box center [1081, 237] width 8 height 7
click at [1051, 177] on div at bounding box center [1052, 178] width 8 height 7
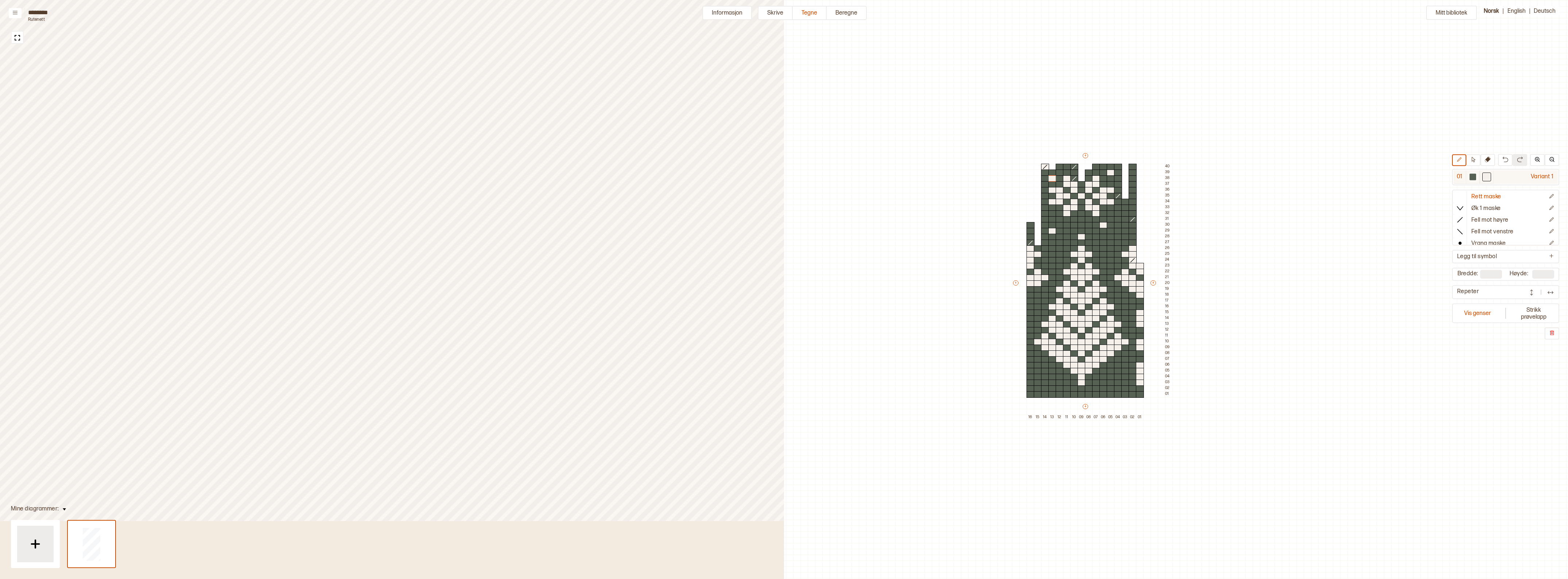
click at [1472, 177] on div at bounding box center [1472, 177] width 9 height 9
click at [1051, 178] on div at bounding box center [1052, 178] width 8 height 7
click at [1489, 176] on div at bounding box center [1486, 177] width 7 height 7
click at [1030, 287] on div at bounding box center [1030, 289] width 8 height 7
click at [17, 38] on img at bounding box center [17, 38] width 9 height 9
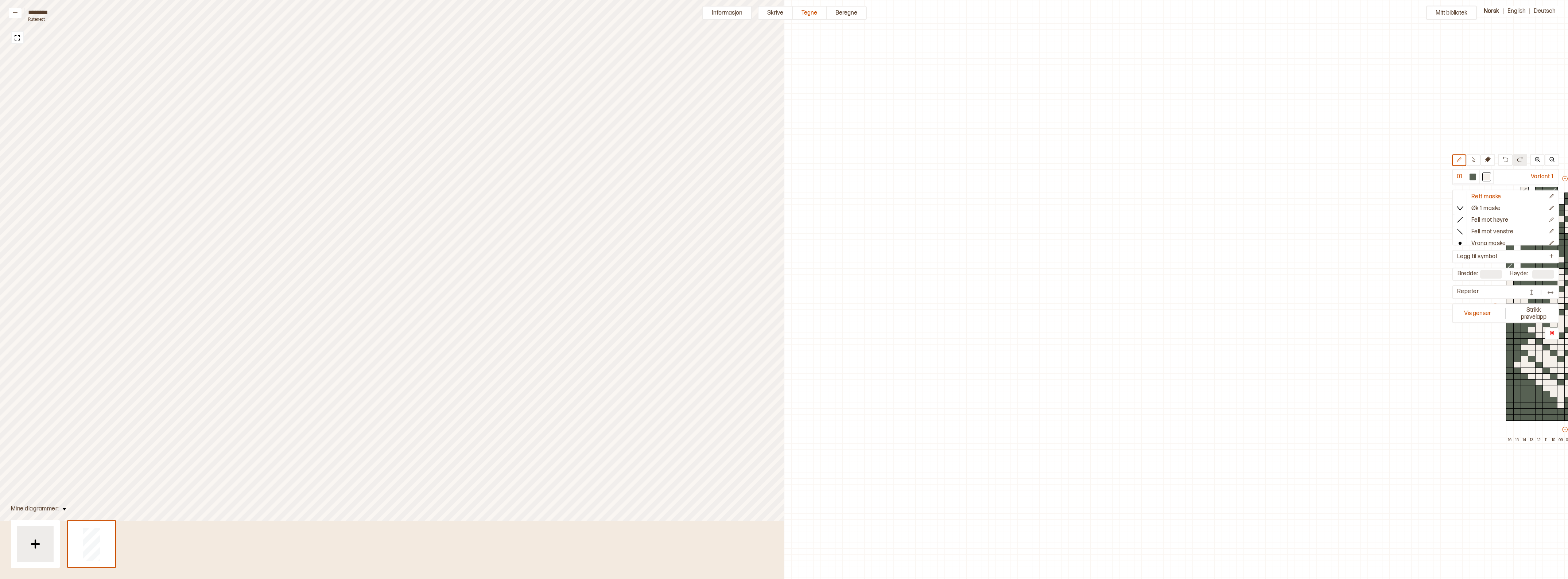
scroll to position [23, 480]
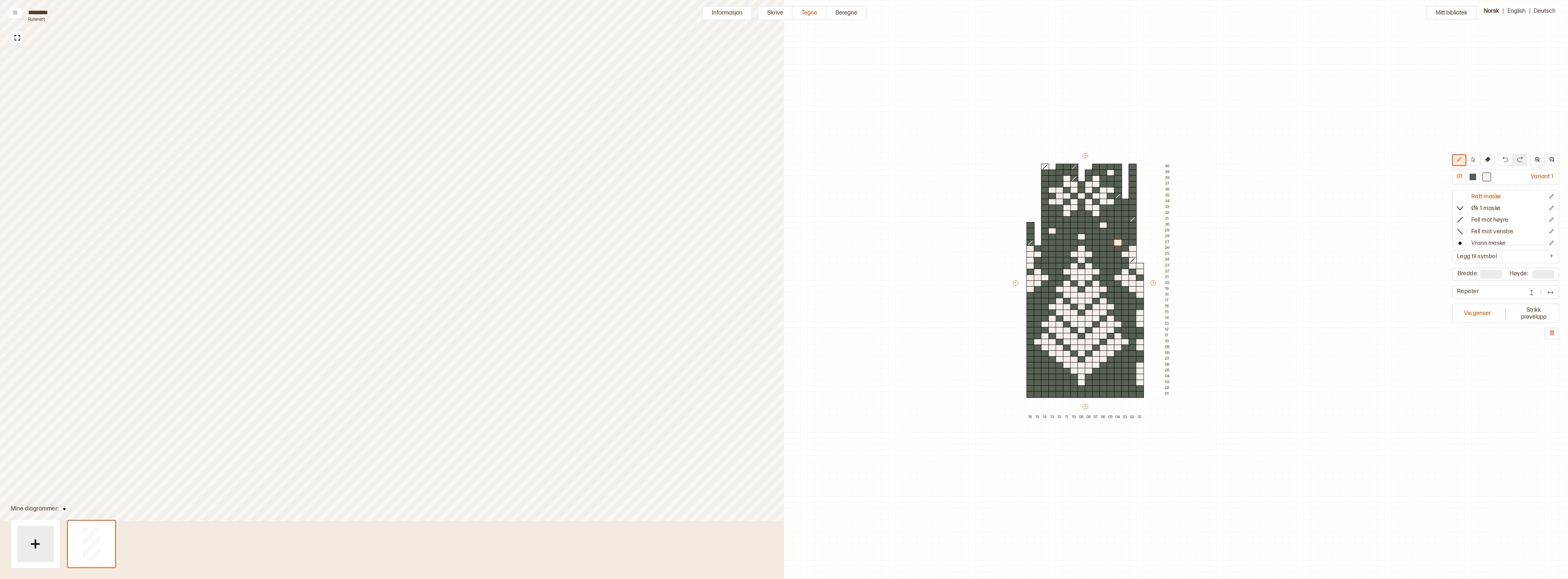
drag, startPoint x: 1465, startPoint y: 160, endPoint x: 1465, endPoint y: 211, distance: 51.0
click at [1462, 160] on icon at bounding box center [1459, 160] width 5 height 5
click at [1464, 198] on icon at bounding box center [1460, 197] width 7 height 7
click at [1124, 212] on div at bounding box center [1125, 214] width 8 height 7
click at [1042, 194] on div at bounding box center [1045, 196] width 8 height 7
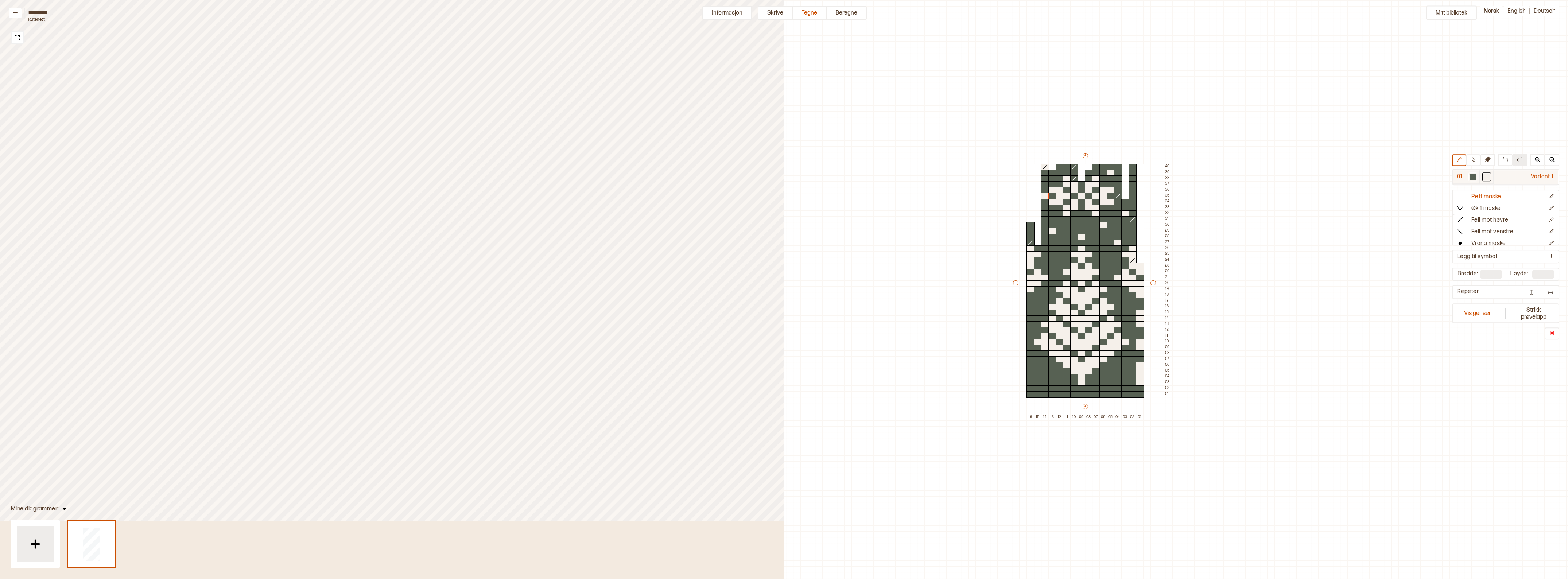
click at [1475, 177] on div at bounding box center [1472, 177] width 7 height 7
drag, startPoint x: 1045, startPoint y: 197, endPoint x: 1285, endPoint y: 216, distance: 240.8
click at [1045, 196] on div at bounding box center [1045, 196] width 8 height 7
click at [1124, 212] on div at bounding box center [1125, 214] width 8 height 7
click at [1489, 176] on div at bounding box center [1486, 177] width 7 height 7
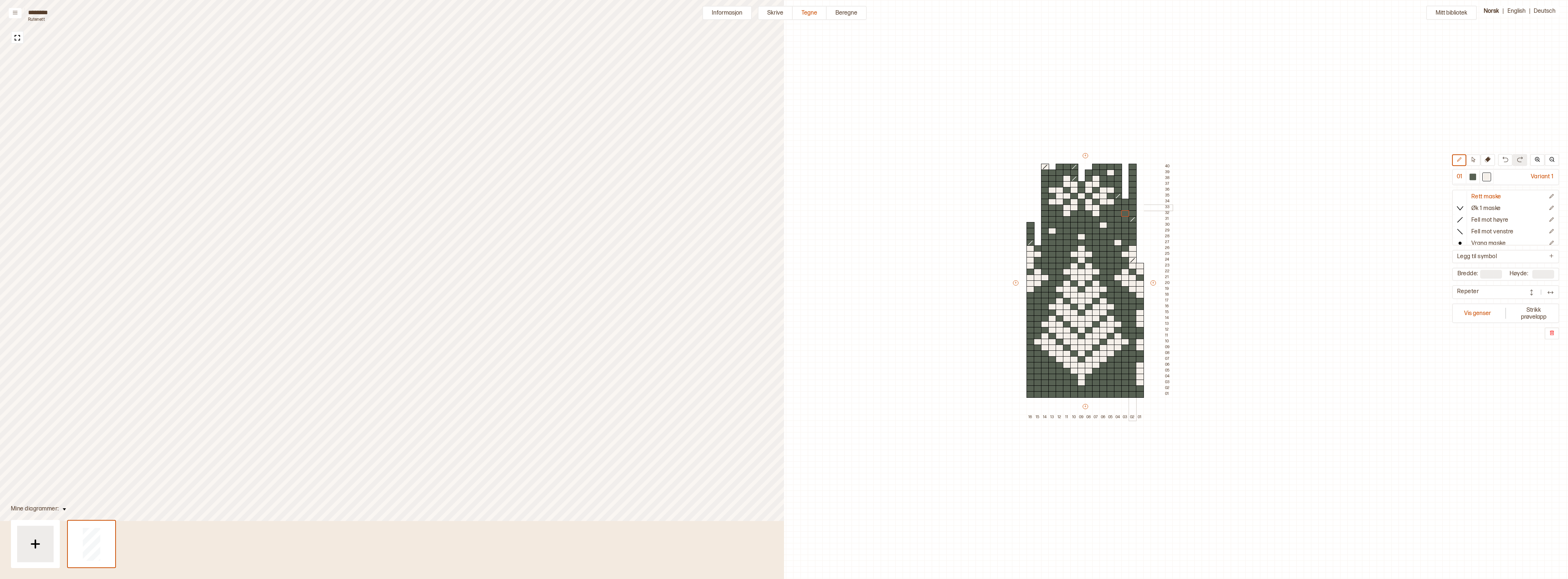
click at [1133, 206] on div at bounding box center [1132, 208] width 8 height 7
click at [1044, 218] on div at bounding box center [1045, 219] width 8 height 7
click at [1476, 177] on div at bounding box center [1472, 177] width 7 height 7
click at [1044, 220] on div at bounding box center [1045, 219] width 8 height 7
click at [1490, 175] on div at bounding box center [1486, 177] width 7 height 7
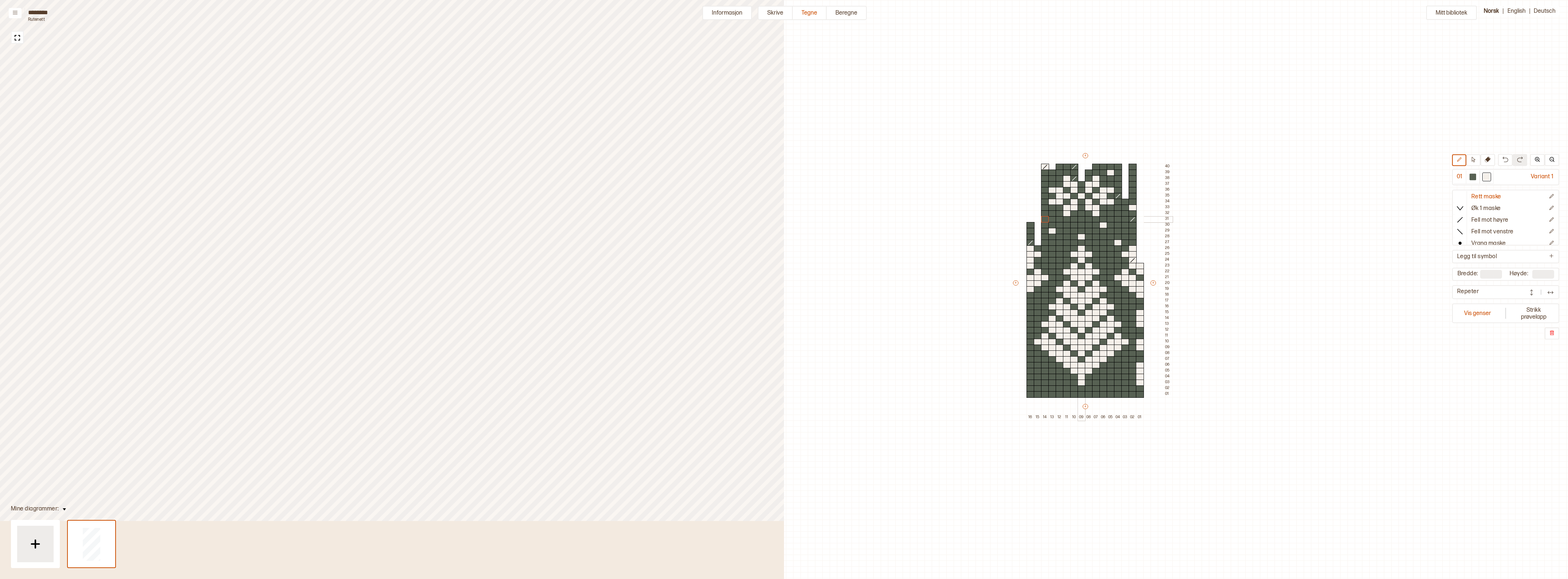
click at [1081, 220] on div at bounding box center [1081, 219] width 8 height 7
click at [1507, 157] on img at bounding box center [1505, 160] width 6 height 6
click at [1135, 231] on div at bounding box center [1132, 231] width 8 height 7
drag, startPoint x: 1477, startPoint y: 176, endPoint x: 1129, endPoint y: 281, distance: 363.5
click at [1476, 176] on div at bounding box center [1472, 177] width 7 height 7
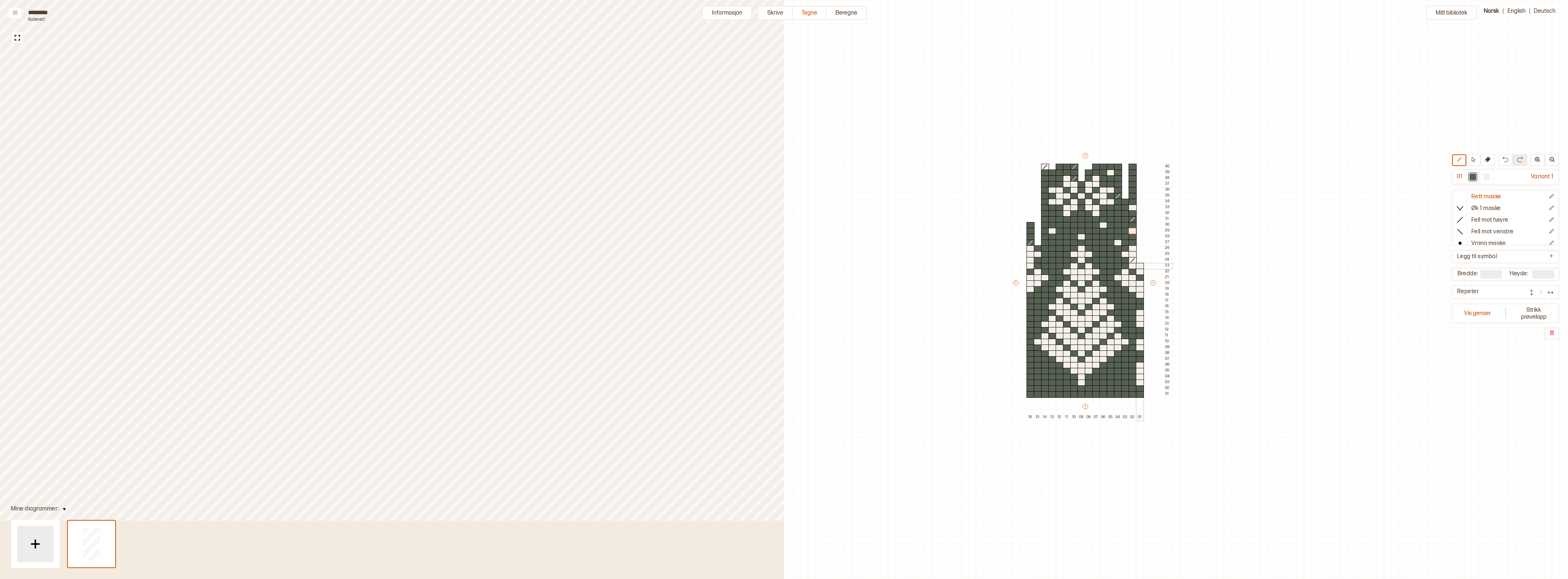
click at [1141, 265] on div at bounding box center [1139, 266] width 8 height 7
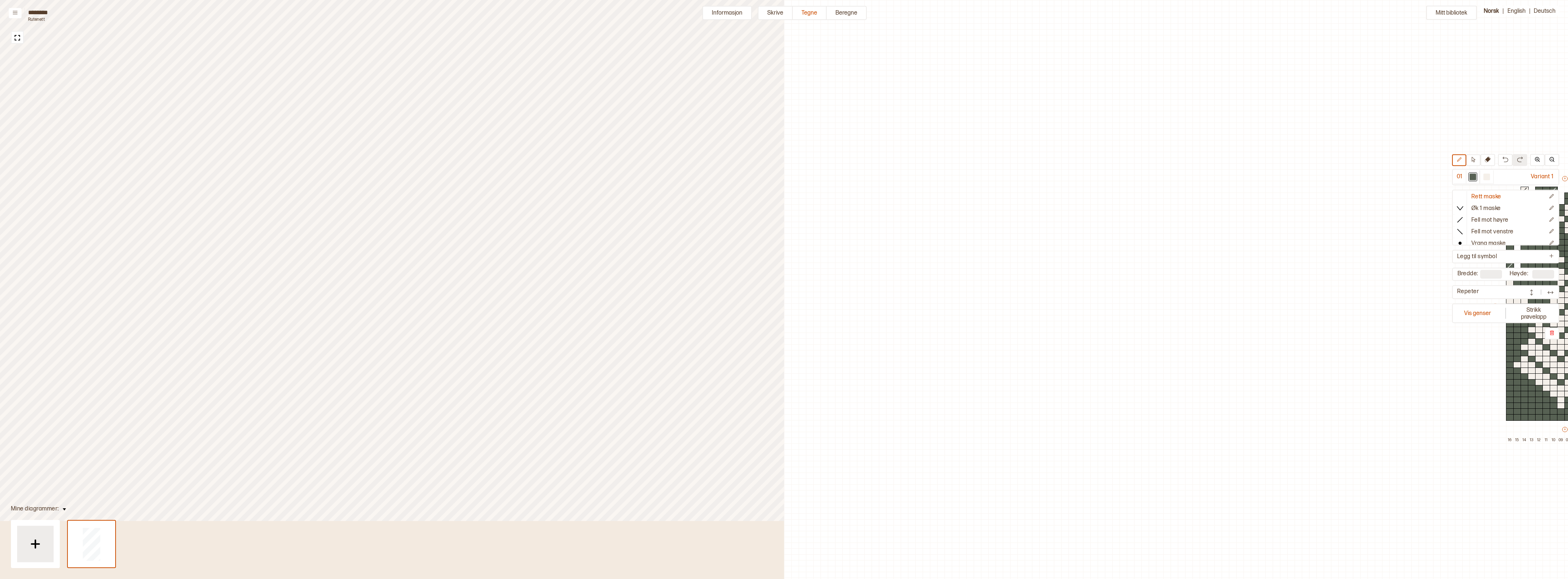
scroll to position [23, 480]
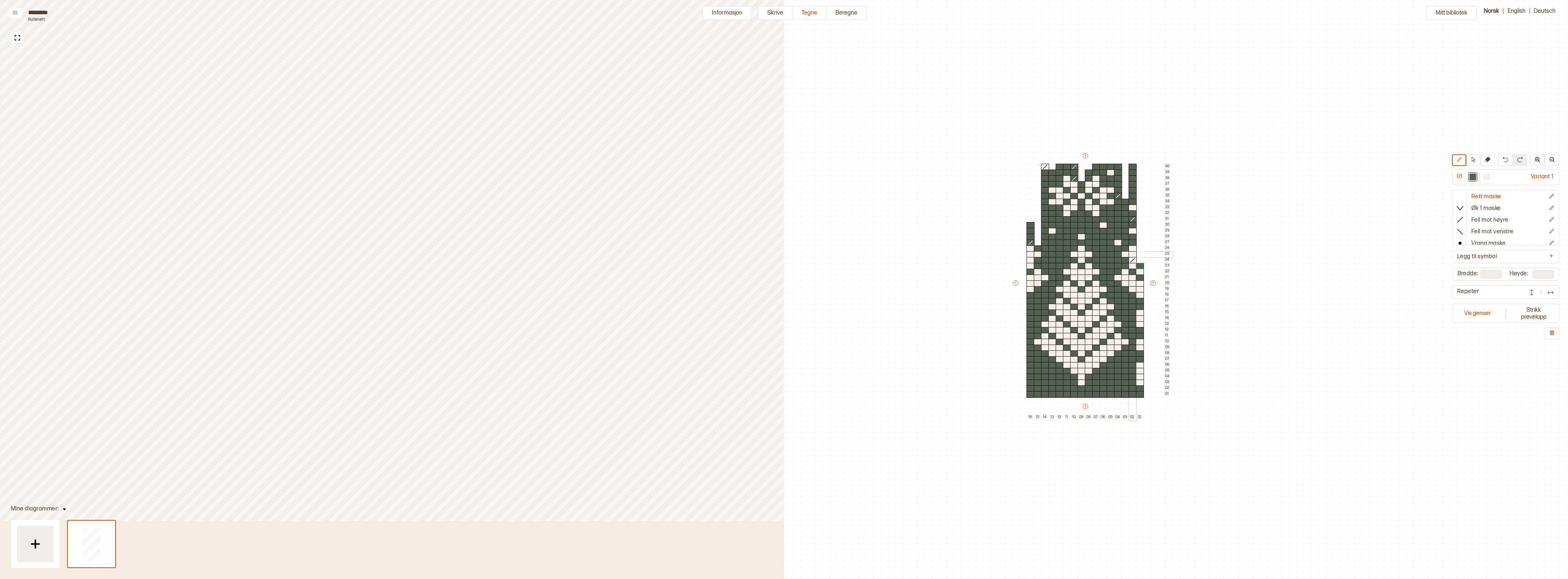
drag, startPoint x: 0, startPoint y: 0, endPoint x: 1135, endPoint y: 254, distance: 1163.1
click at [1135, 254] on div at bounding box center [1132, 254] width 8 height 7
click at [1031, 253] on div at bounding box center [1030, 254] width 8 height 7
click at [1032, 247] on div at bounding box center [1030, 248] width 8 height 7
click at [1037, 253] on div at bounding box center [1037, 254] width 8 height 7
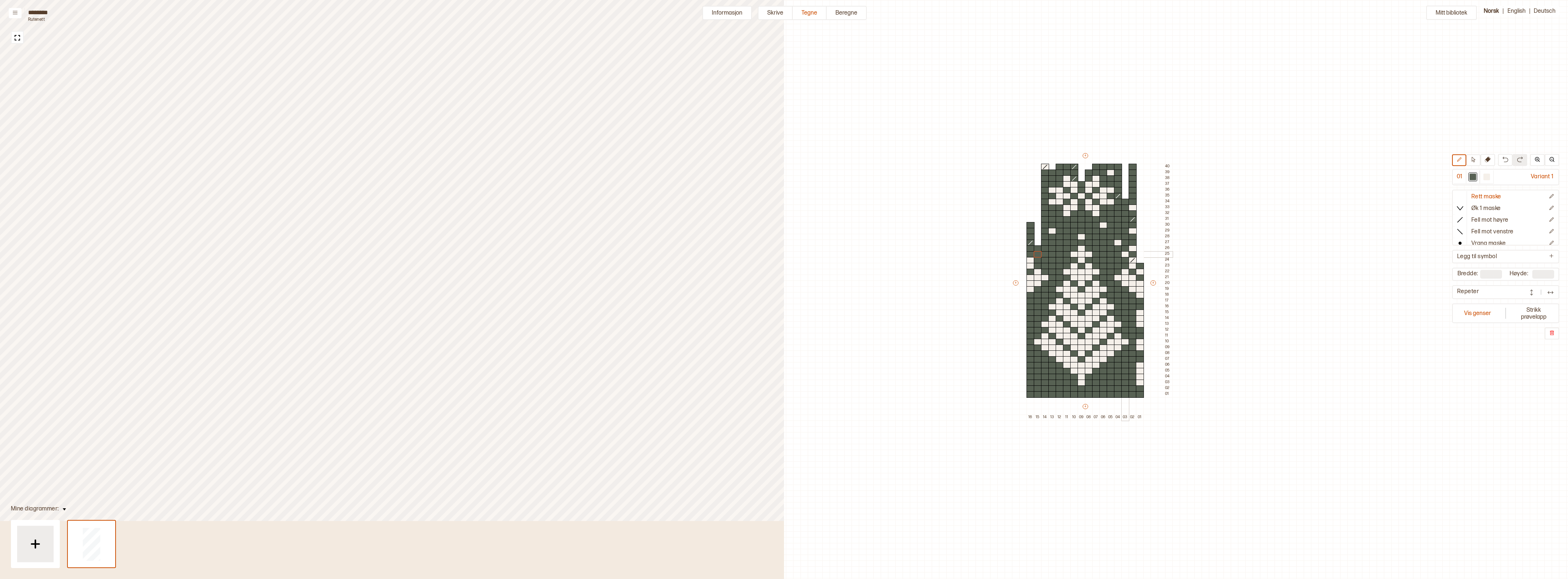
click at [1124, 254] on div at bounding box center [1125, 254] width 8 height 7
click at [1134, 249] on div at bounding box center [1132, 248] width 8 height 7
click at [1490, 177] on div at bounding box center [1486, 177] width 7 height 7
click at [1050, 259] on div at bounding box center [1052, 260] width 8 height 7
drag, startPoint x: 1045, startPoint y: 253, endPoint x: 1387, endPoint y: 227, distance: 343.0
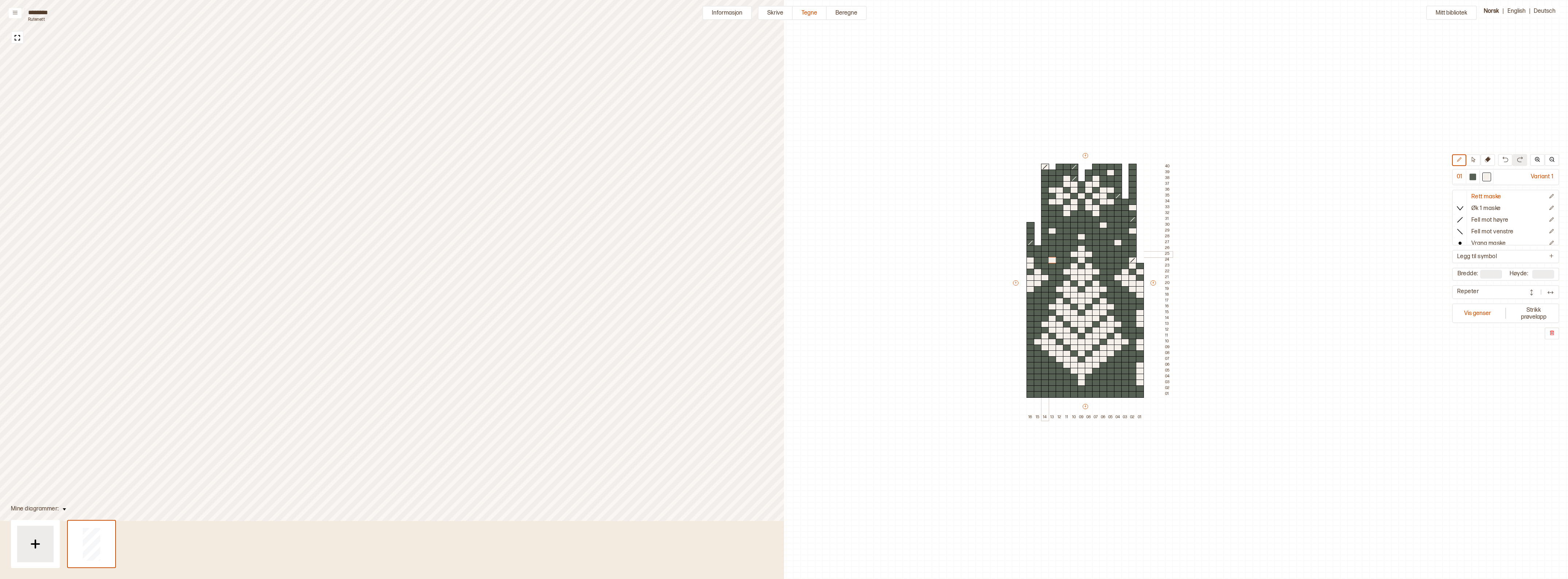
click at [1045, 253] on div at bounding box center [1045, 254] width 8 height 7
click at [1476, 178] on div at bounding box center [1472, 177] width 7 height 7
click at [1053, 260] on div at bounding box center [1052, 260] width 8 height 7
